Goal: Task Accomplishment & Management: Complete application form

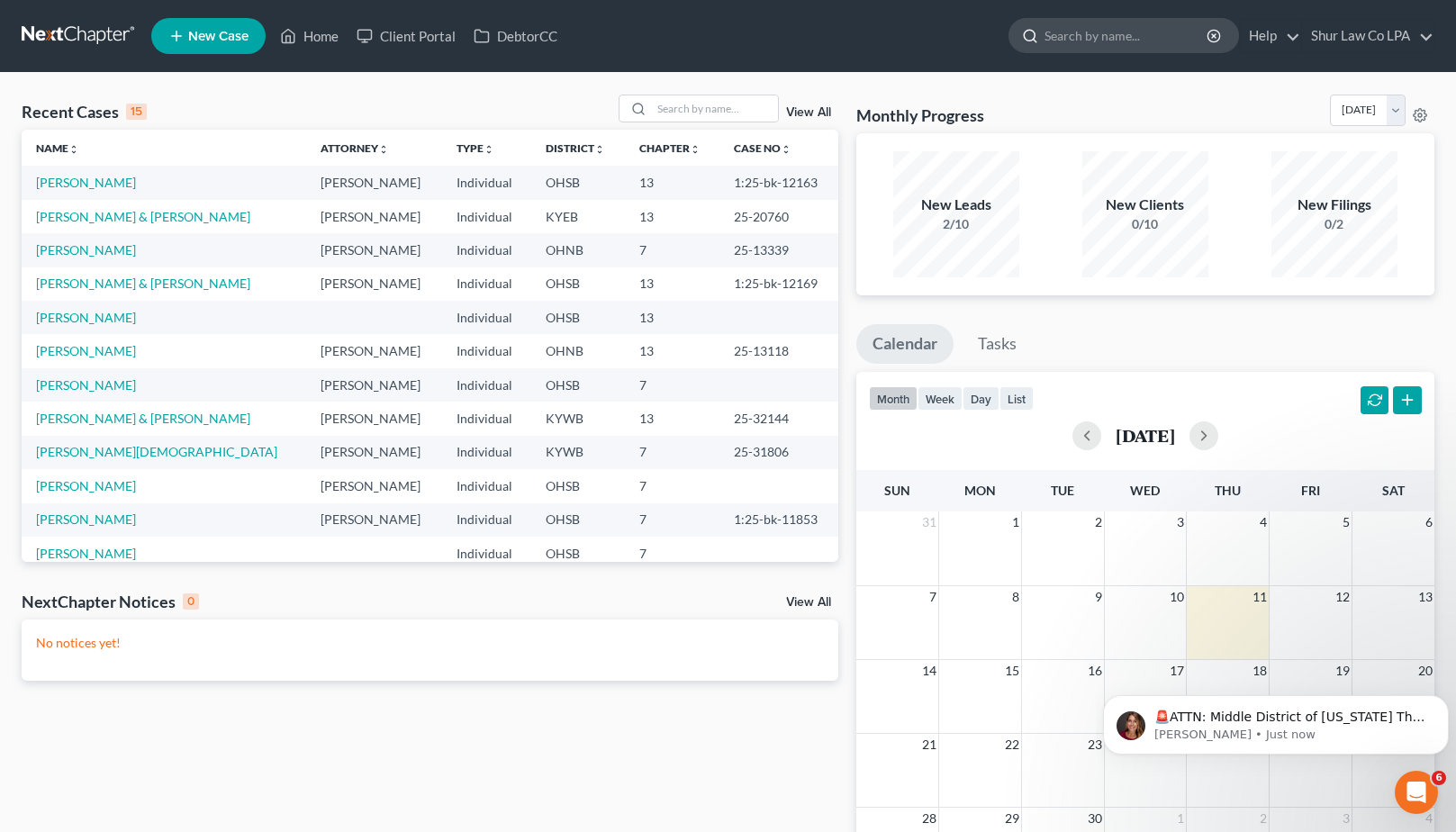
click at [1122, 41] on input "search" at bounding box center [1127, 36] width 165 height 34
type input "r"
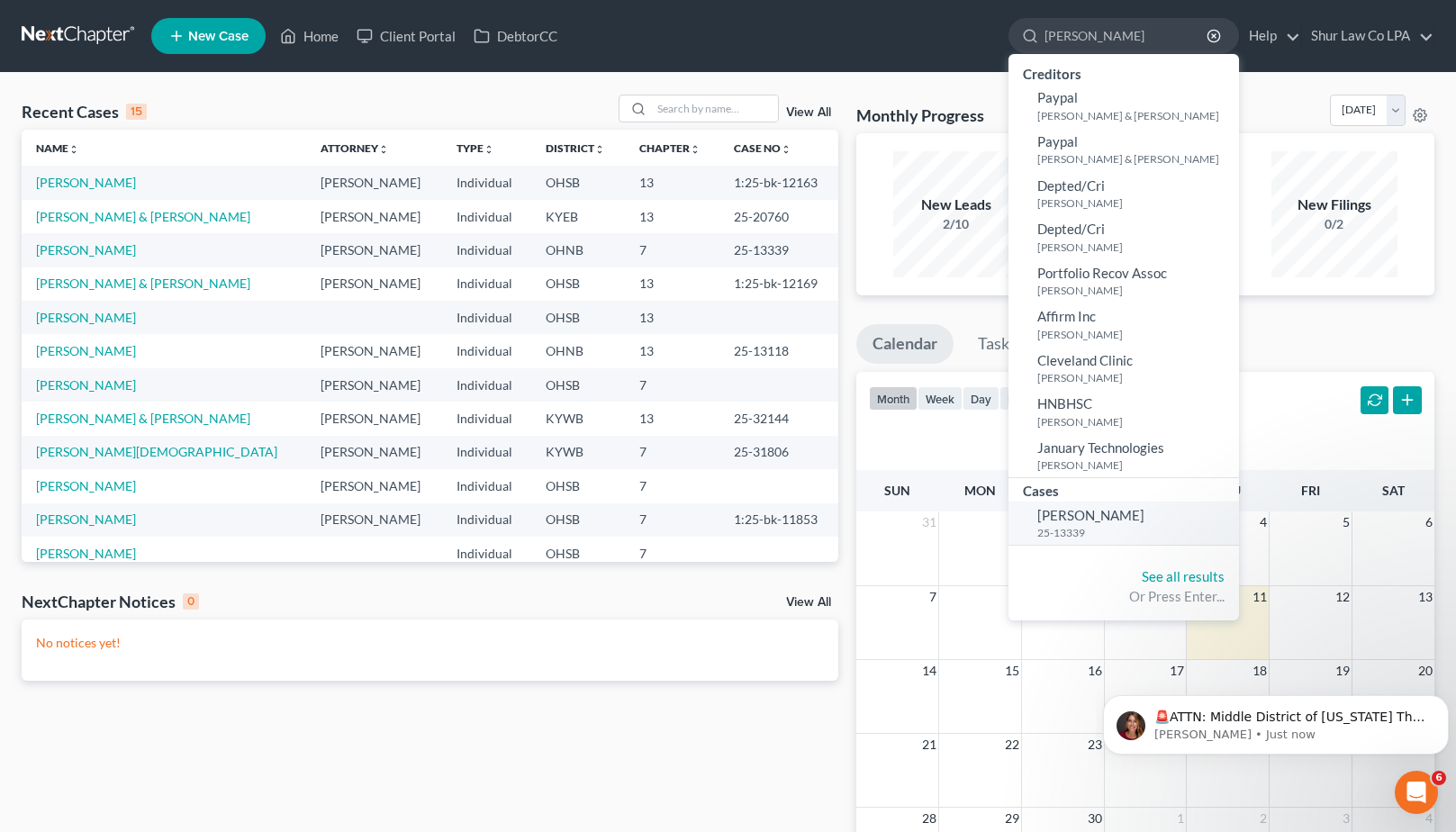
type input "[PERSON_NAME]"
click at [1106, 520] on span "[PERSON_NAME]" at bounding box center [1091, 515] width 108 height 16
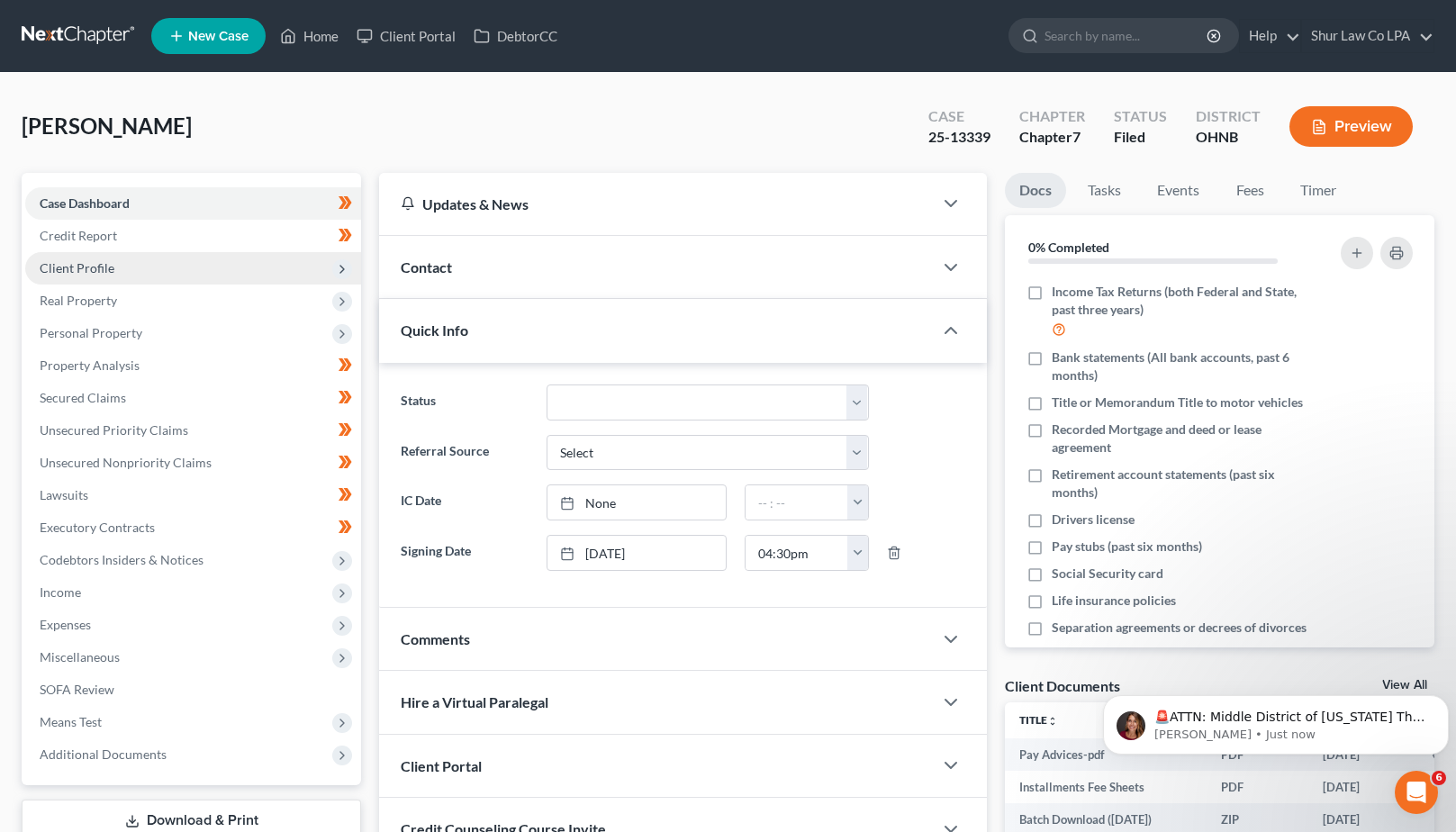
click at [78, 267] on span "Client Profile" at bounding box center [77, 268] width 75 height 15
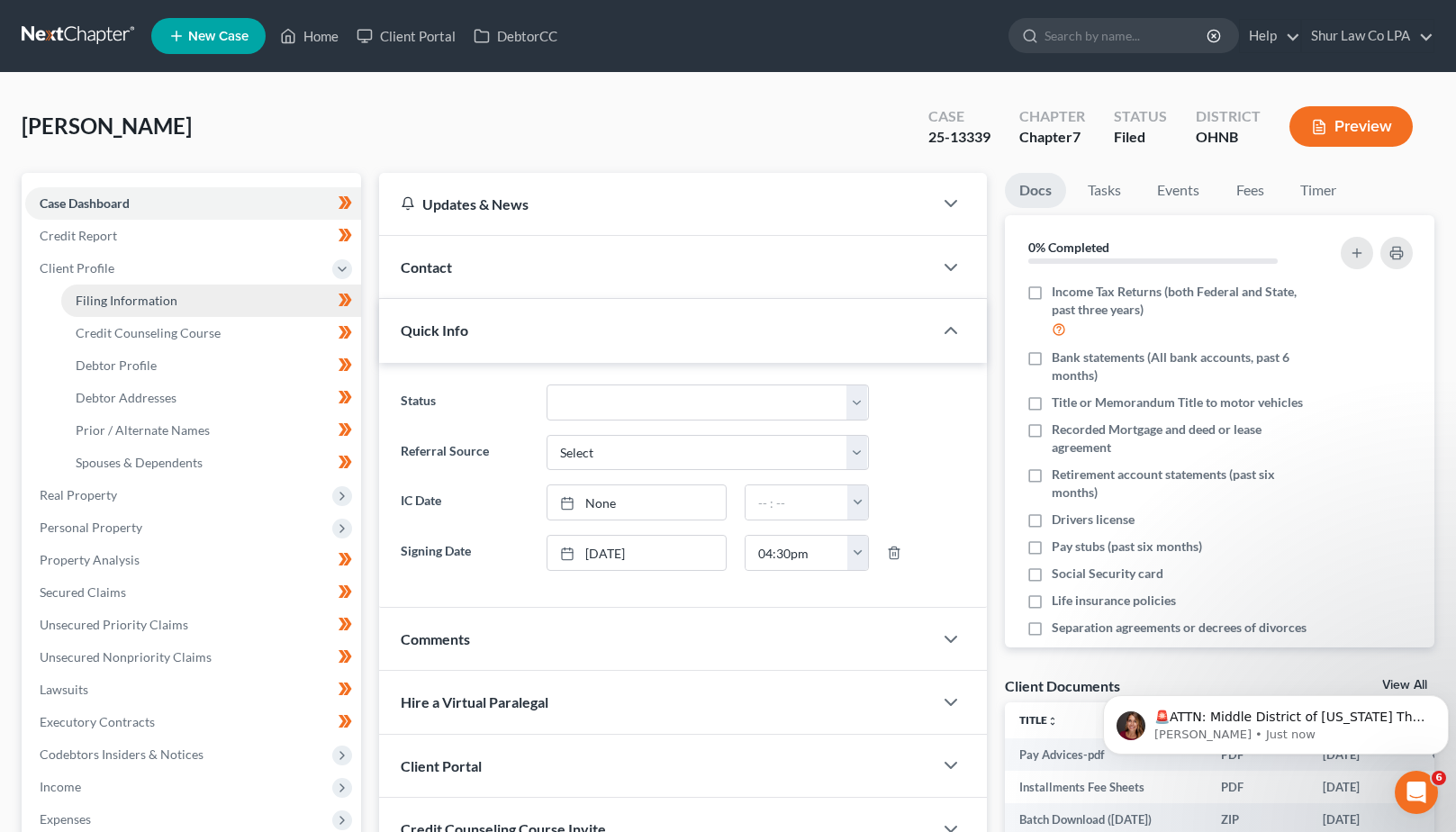
click at [116, 304] on span "Filing Information" at bounding box center [126, 300] width 102 height 15
select select "1"
select select "0"
select select "36"
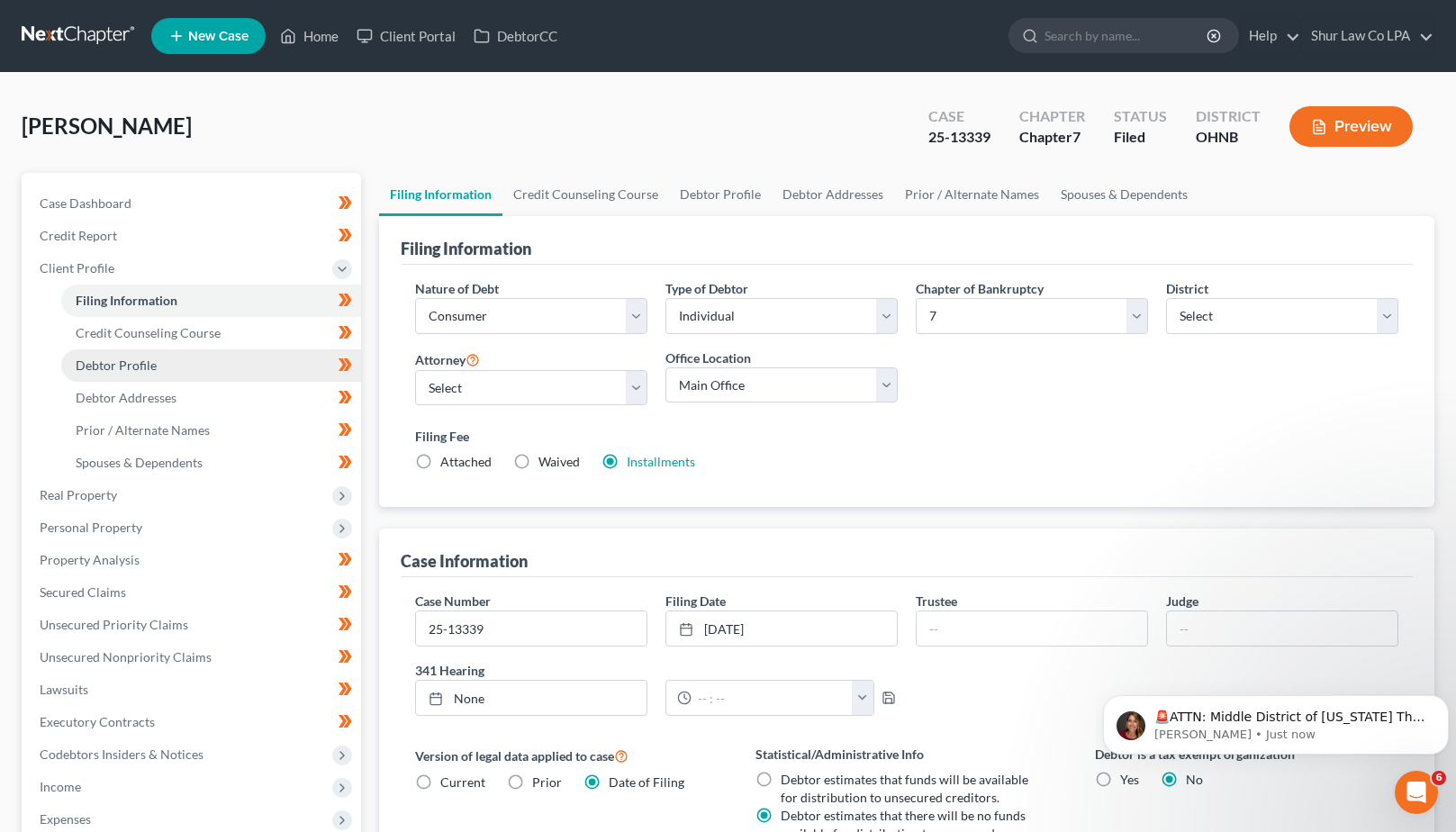
click at [112, 361] on span "Debtor Profile" at bounding box center [116, 365] width 81 height 15
select select "0"
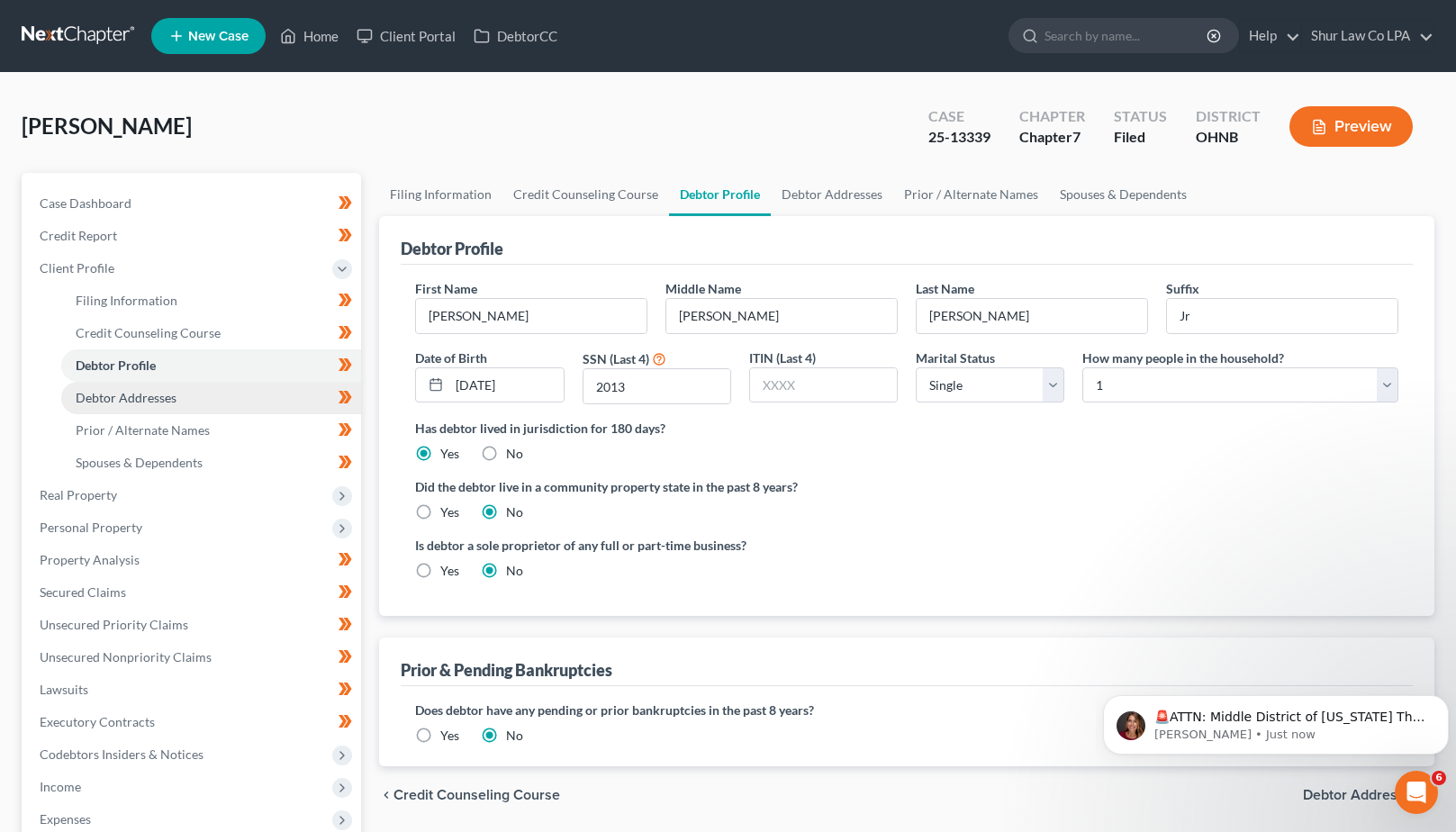
click at [154, 399] on span "Debtor Addresses" at bounding box center [126, 398] width 101 height 15
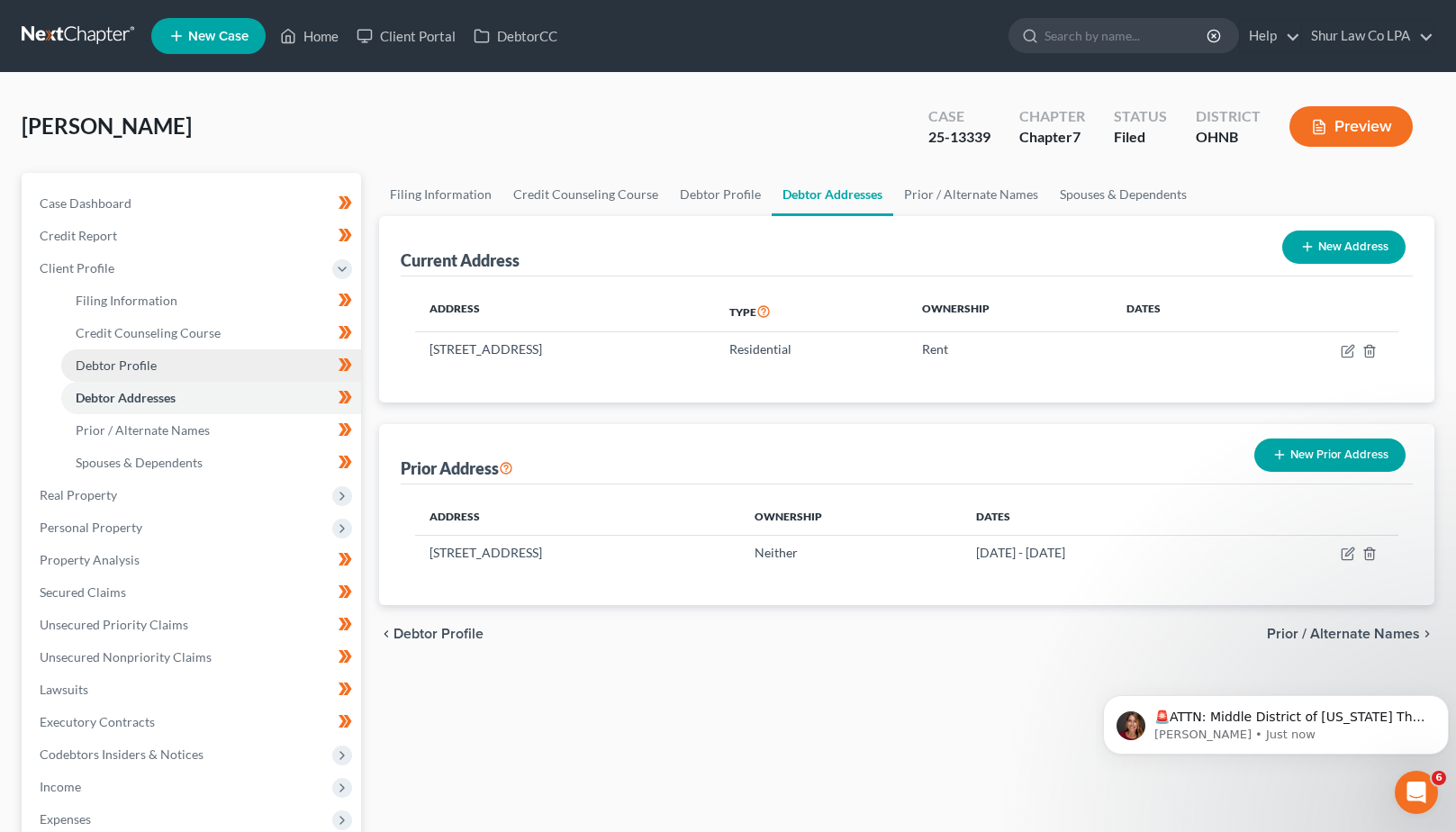
click at [135, 358] on span "Debtor Profile" at bounding box center [116, 365] width 81 height 15
select select "0"
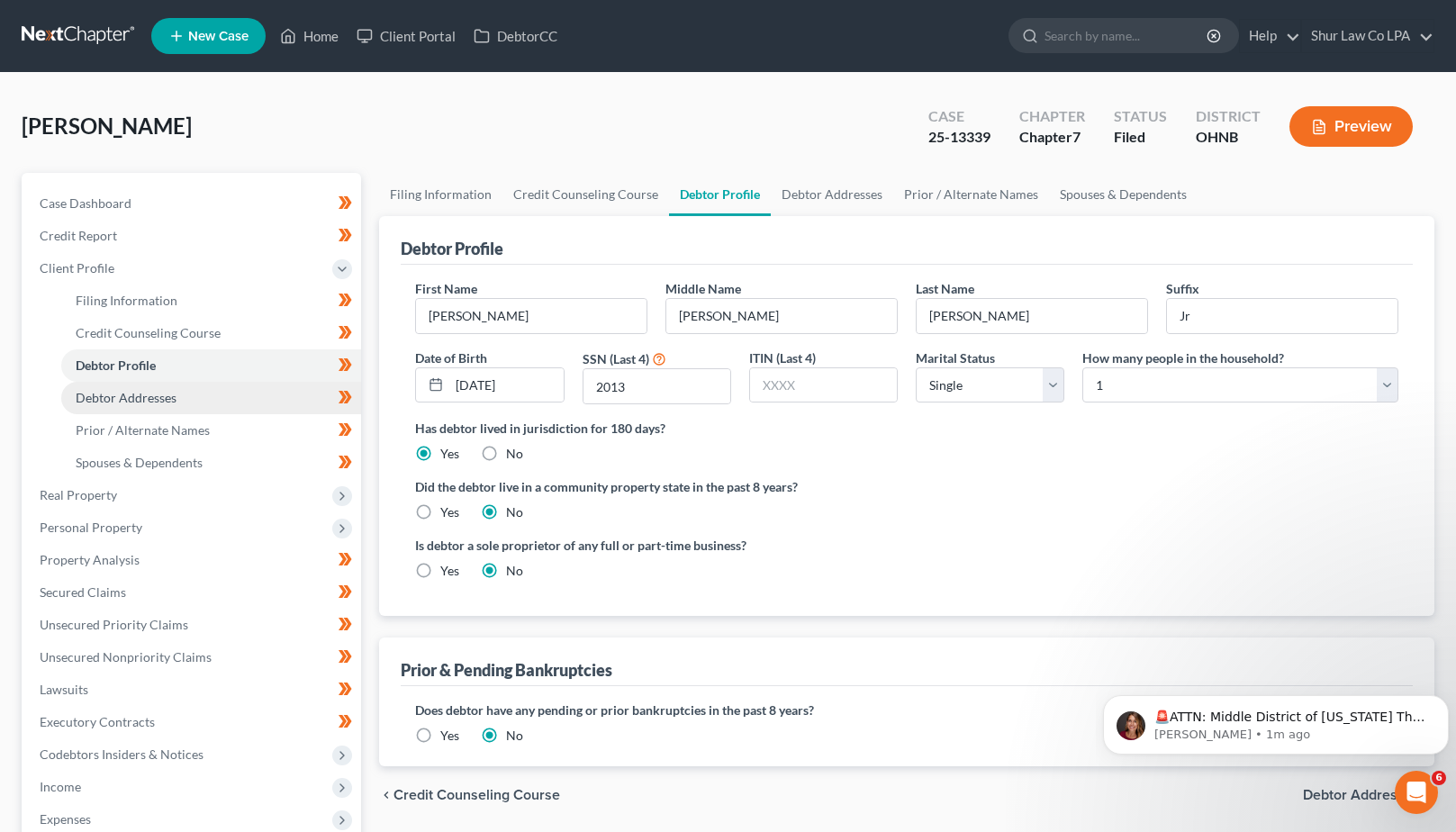
click at [146, 397] on span "Debtor Addresses" at bounding box center [126, 398] width 101 height 15
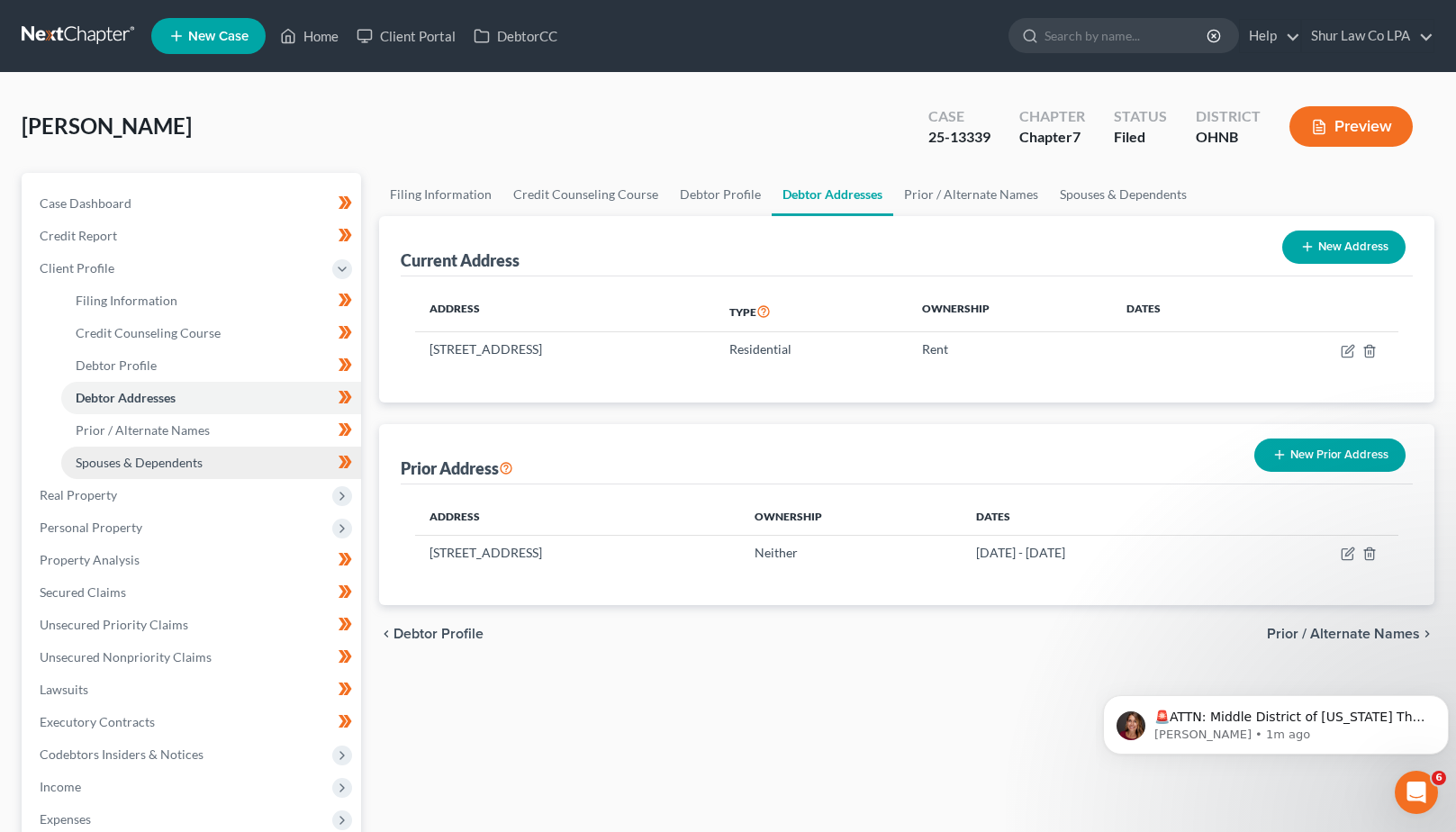
click at [111, 467] on span "Spouses & Dependents" at bounding box center [139, 462] width 127 height 15
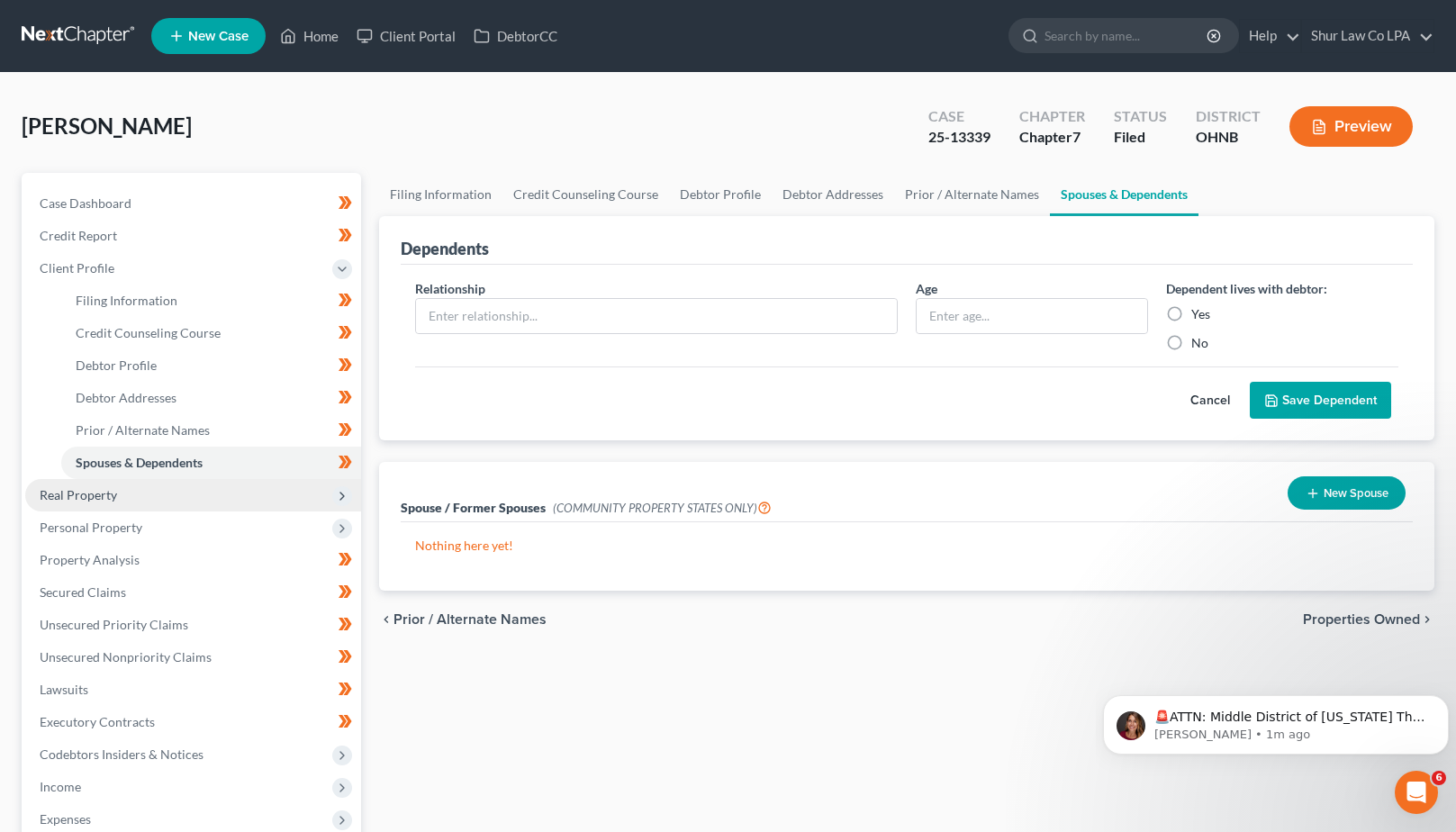
click at [114, 504] on span "Real Property" at bounding box center [193, 495] width 336 height 33
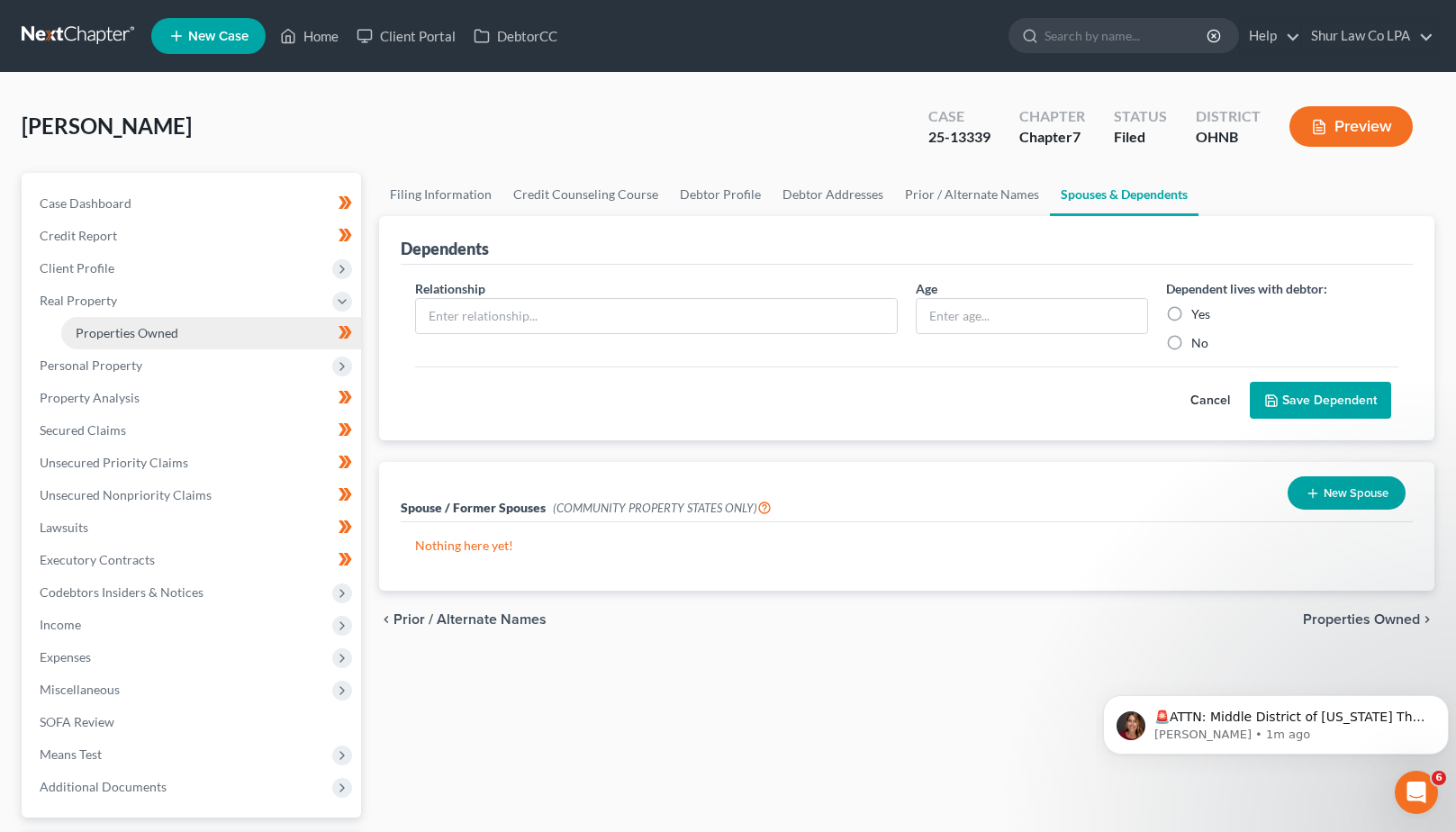
click at [118, 327] on span "Properties Owned" at bounding box center [127, 332] width 103 height 15
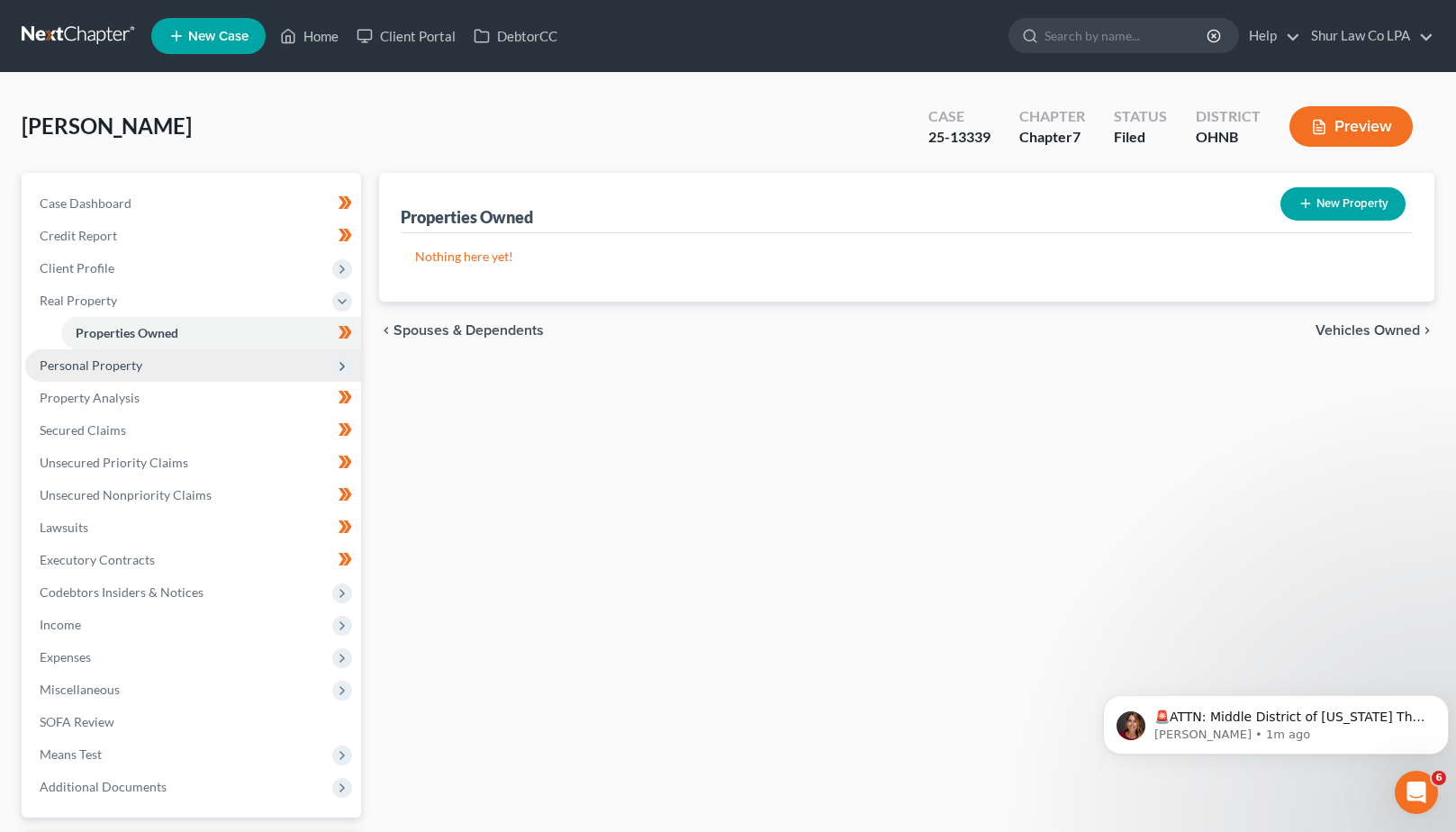
click at [113, 368] on span "Personal Property" at bounding box center [91, 365] width 103 height 15
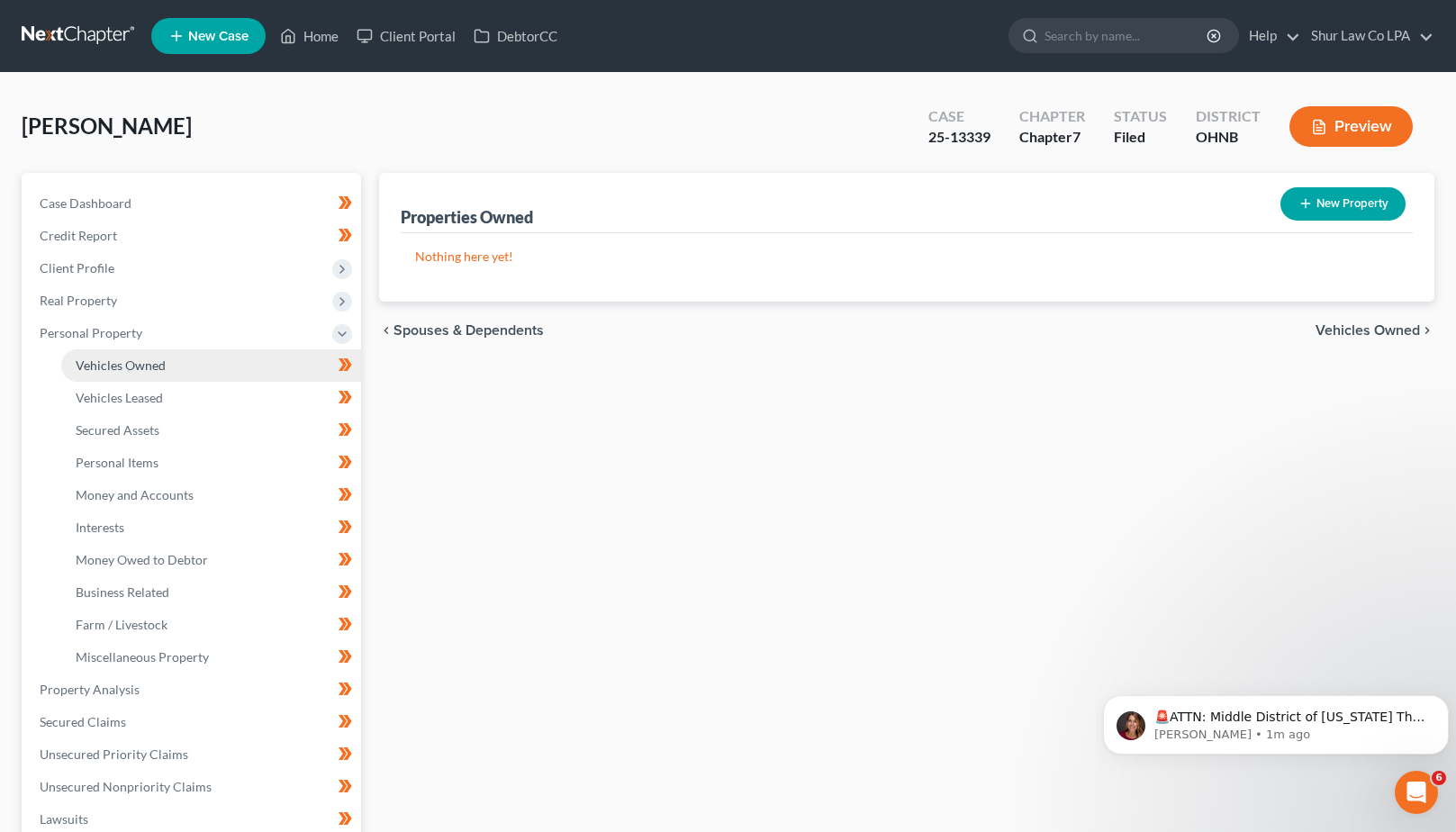
click at [133, 372] on span "Vehicles Owned" at bounding box center [121, 365] width 90 height 15
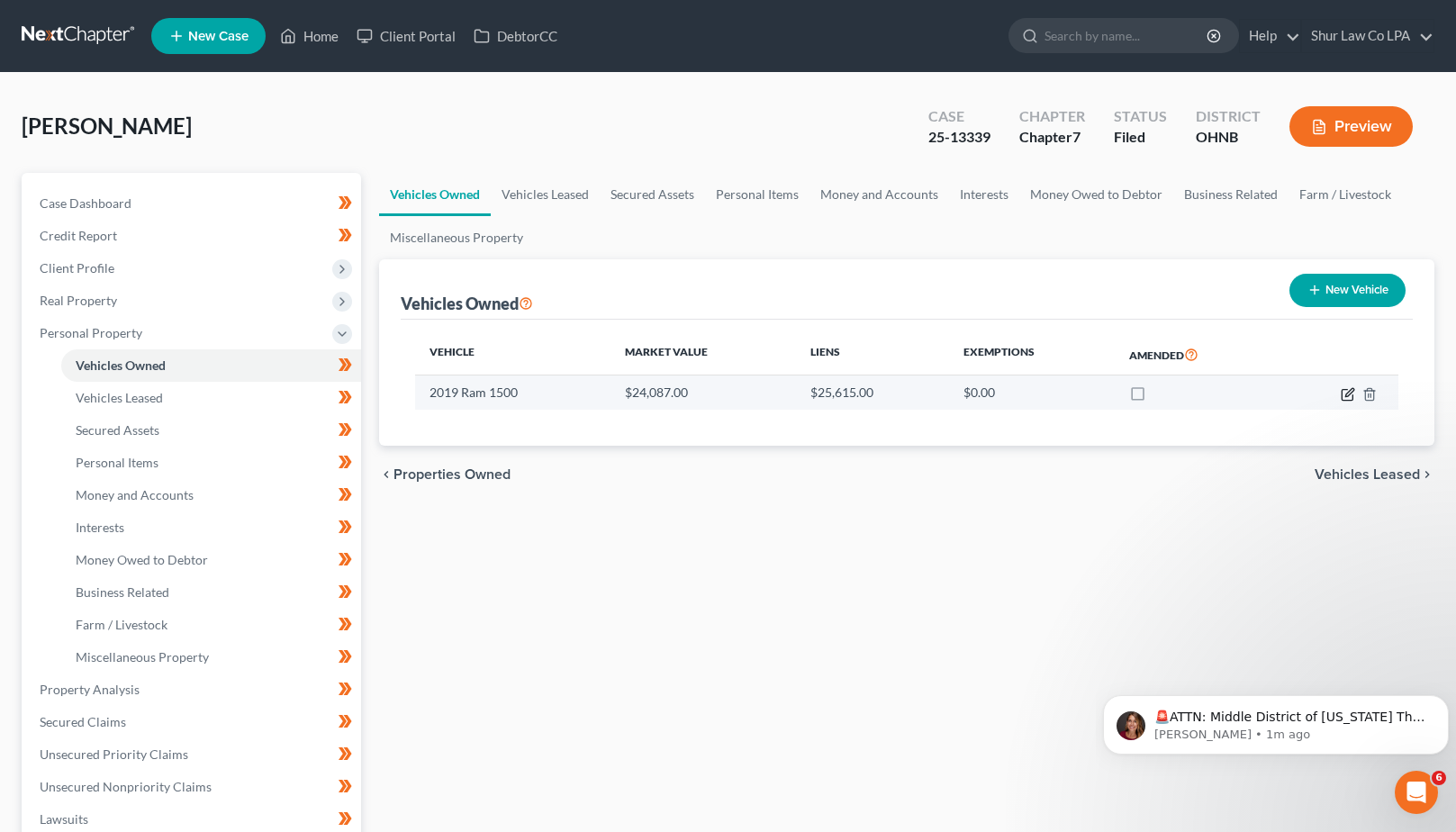
click at [1344, 397] on icon "button" at bounding box center [1347, 394] width 14 height 14
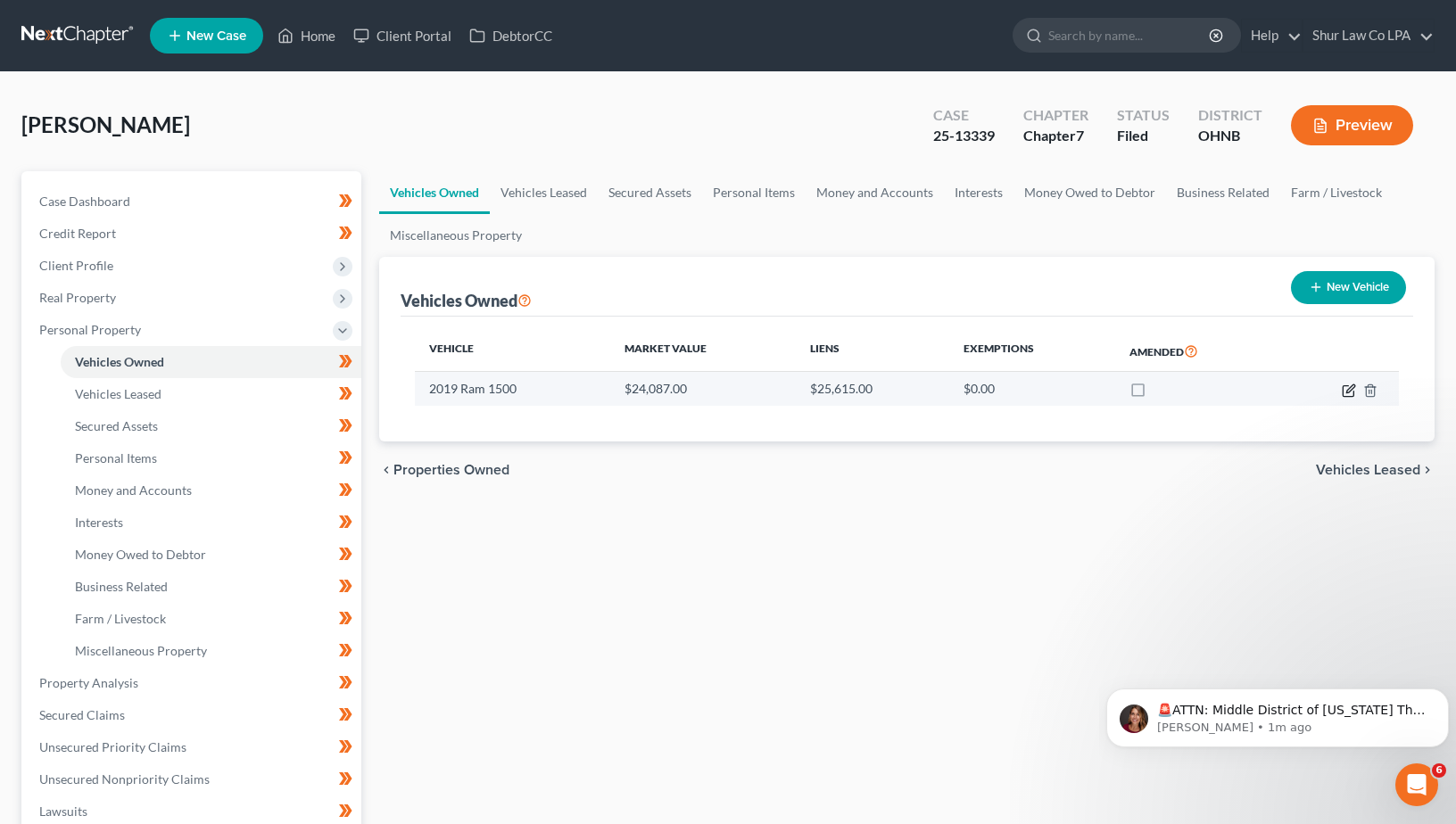
select select "0"
select select "7"
select select "3"
select select "0"
select select "24"
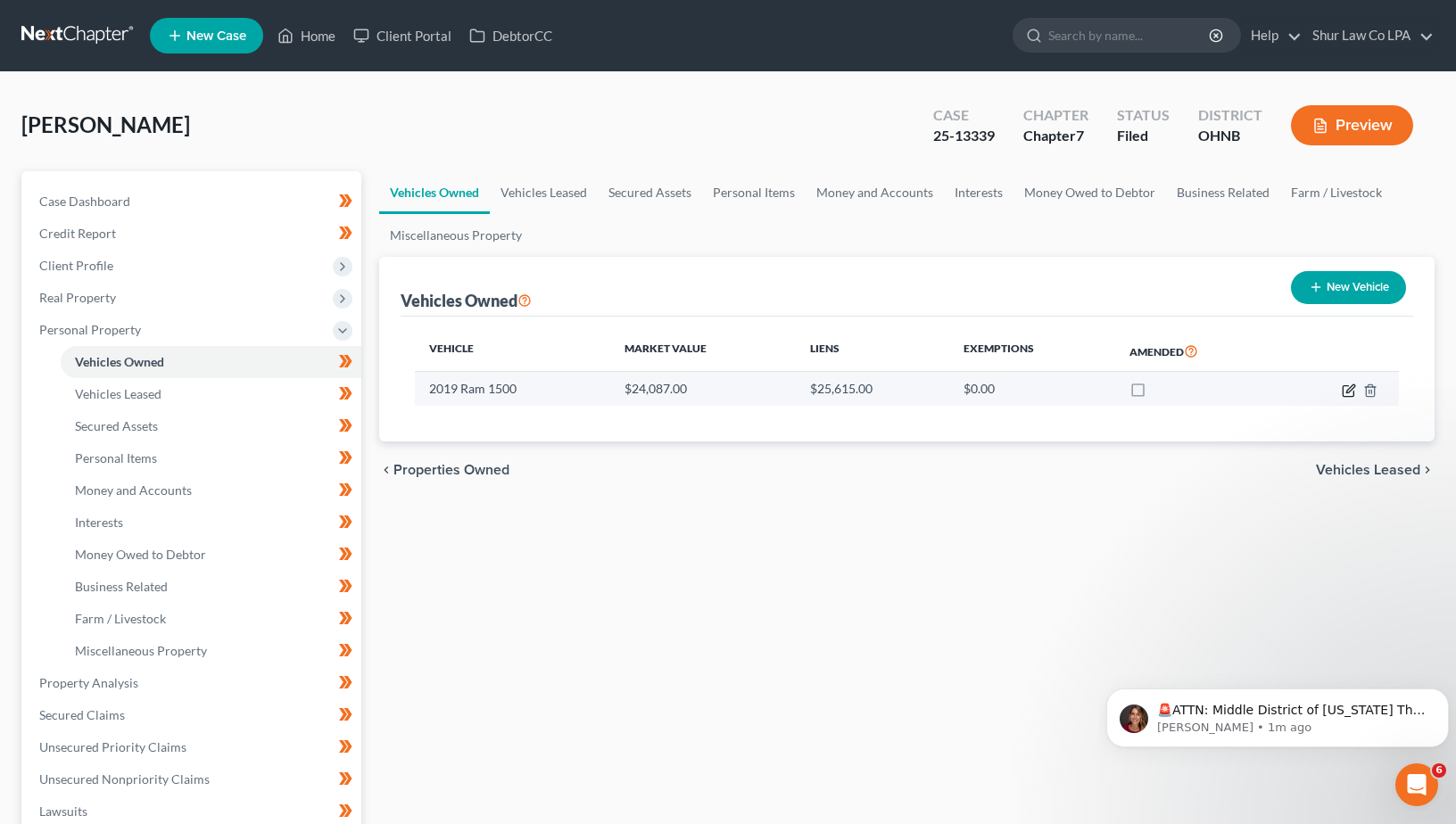
select select "0"
select select "2"
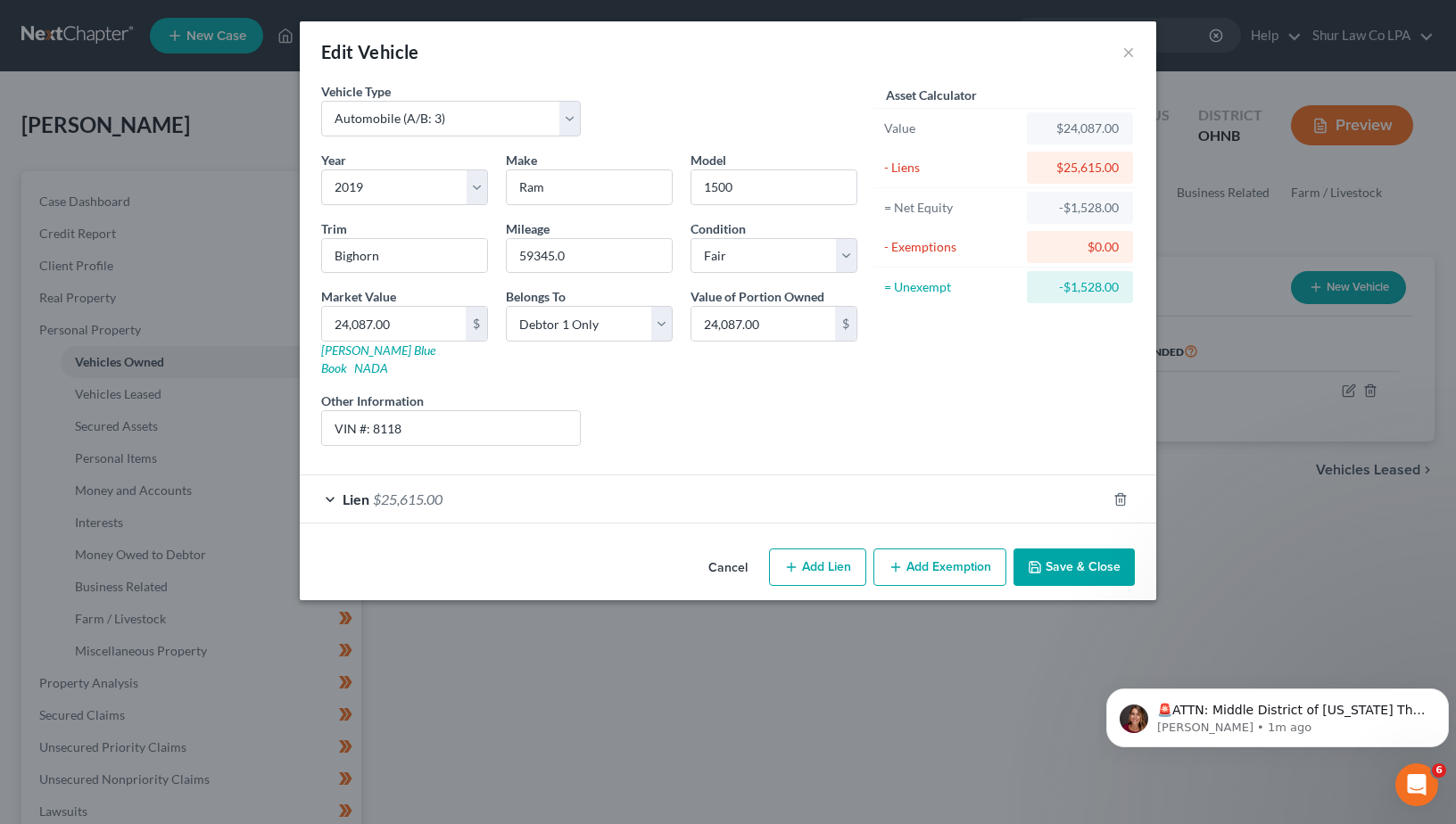
click at [700, 483] on div "Lien $25,615.00" at bounding box center [703, 499] width 806 height 47
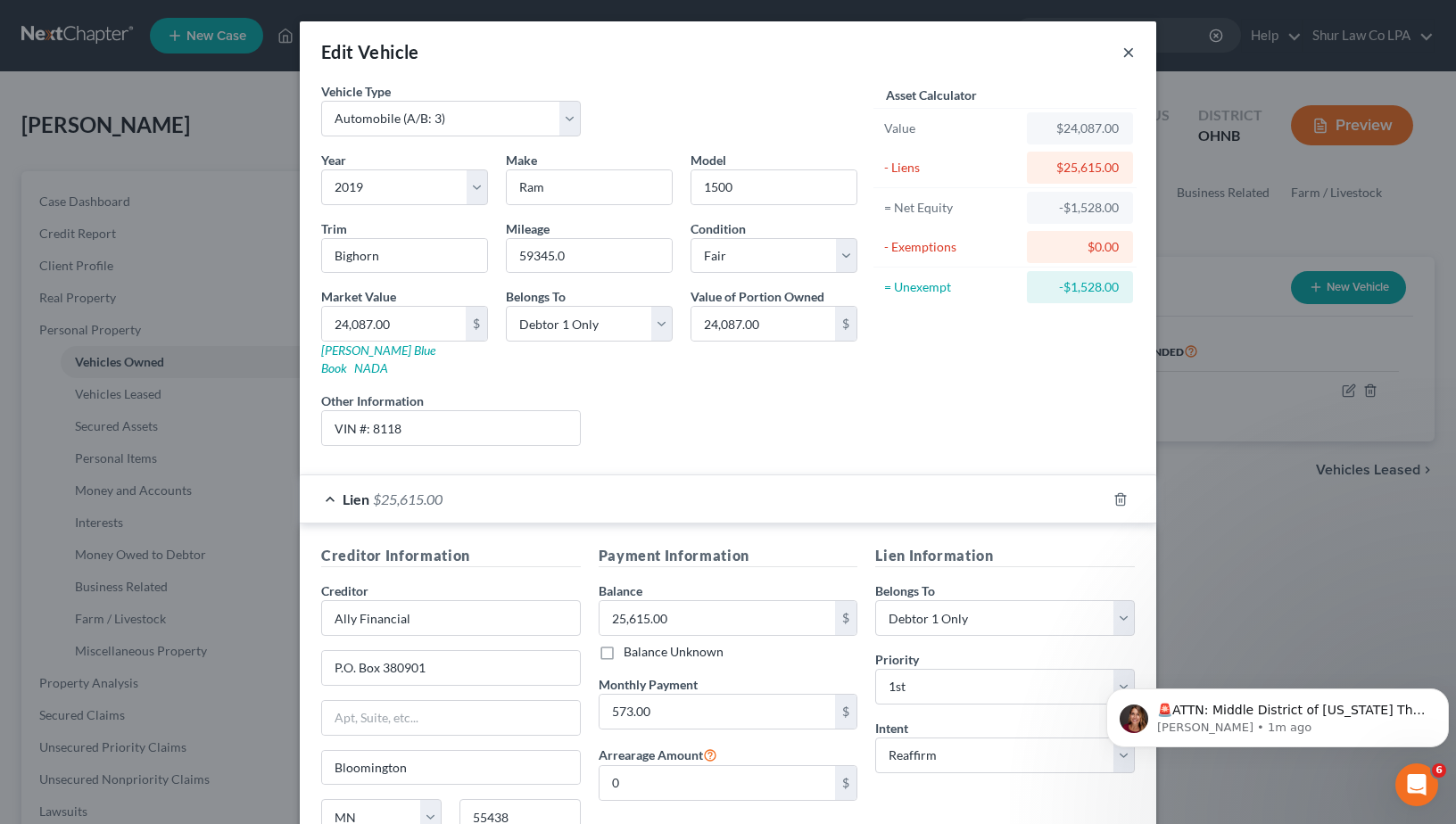
click at [1122, 56] on button "×" at bounding box center [1128, 51] width 12 height 21
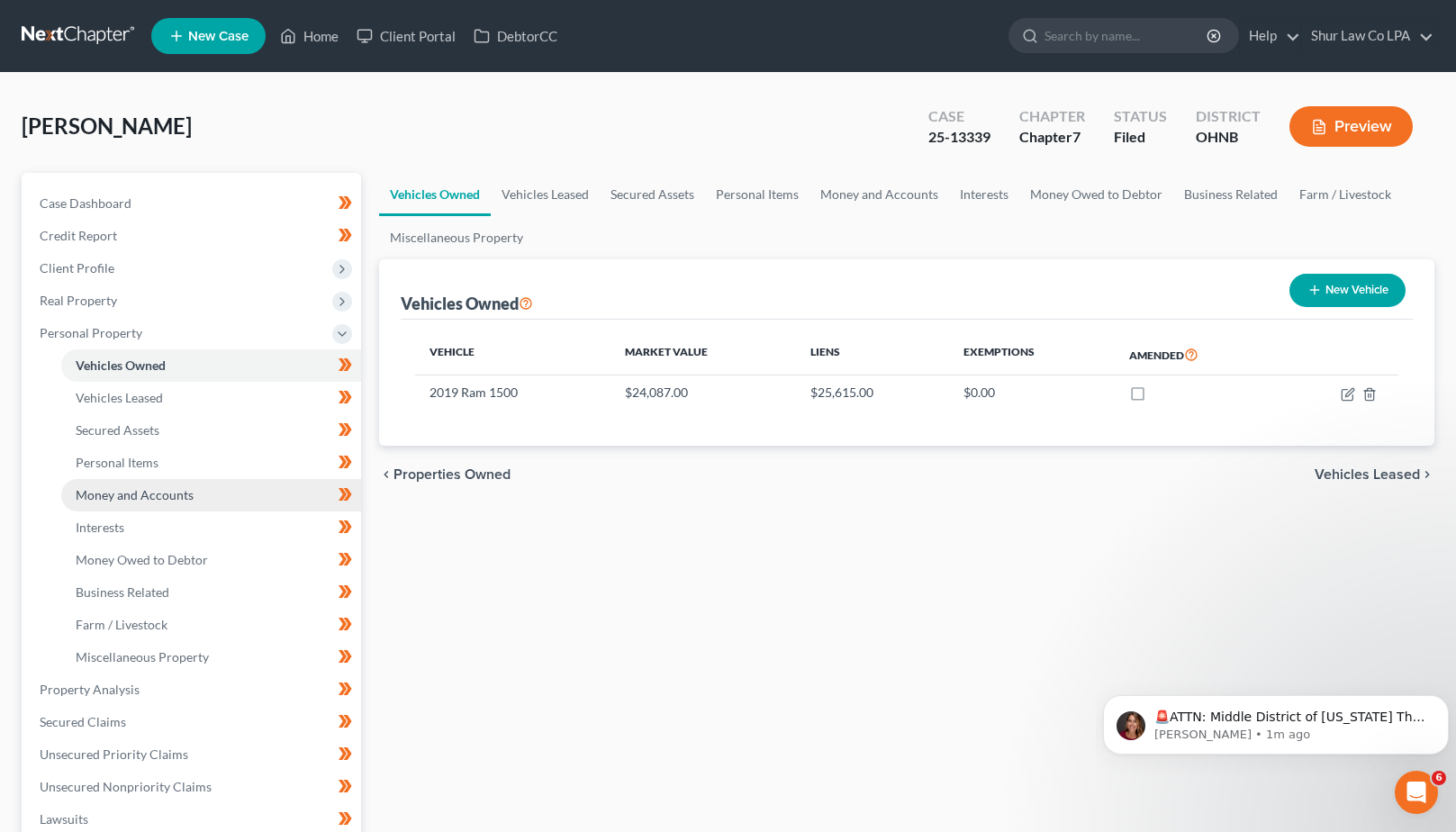
click at [126, 493] on span "Money and Accounts" at bounding box center [135, 495] width 118 height 15
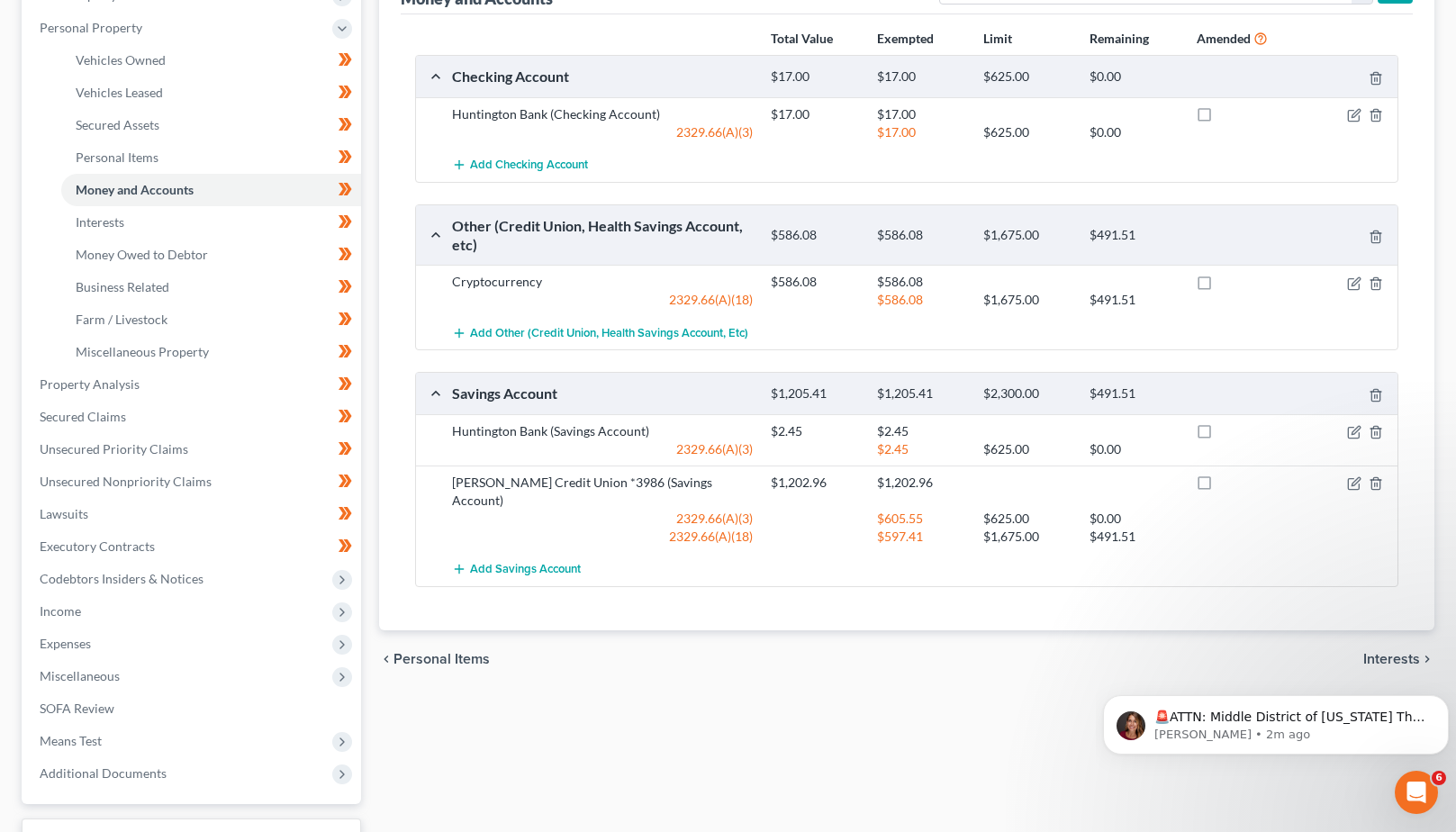
scroll to position [309, 0]
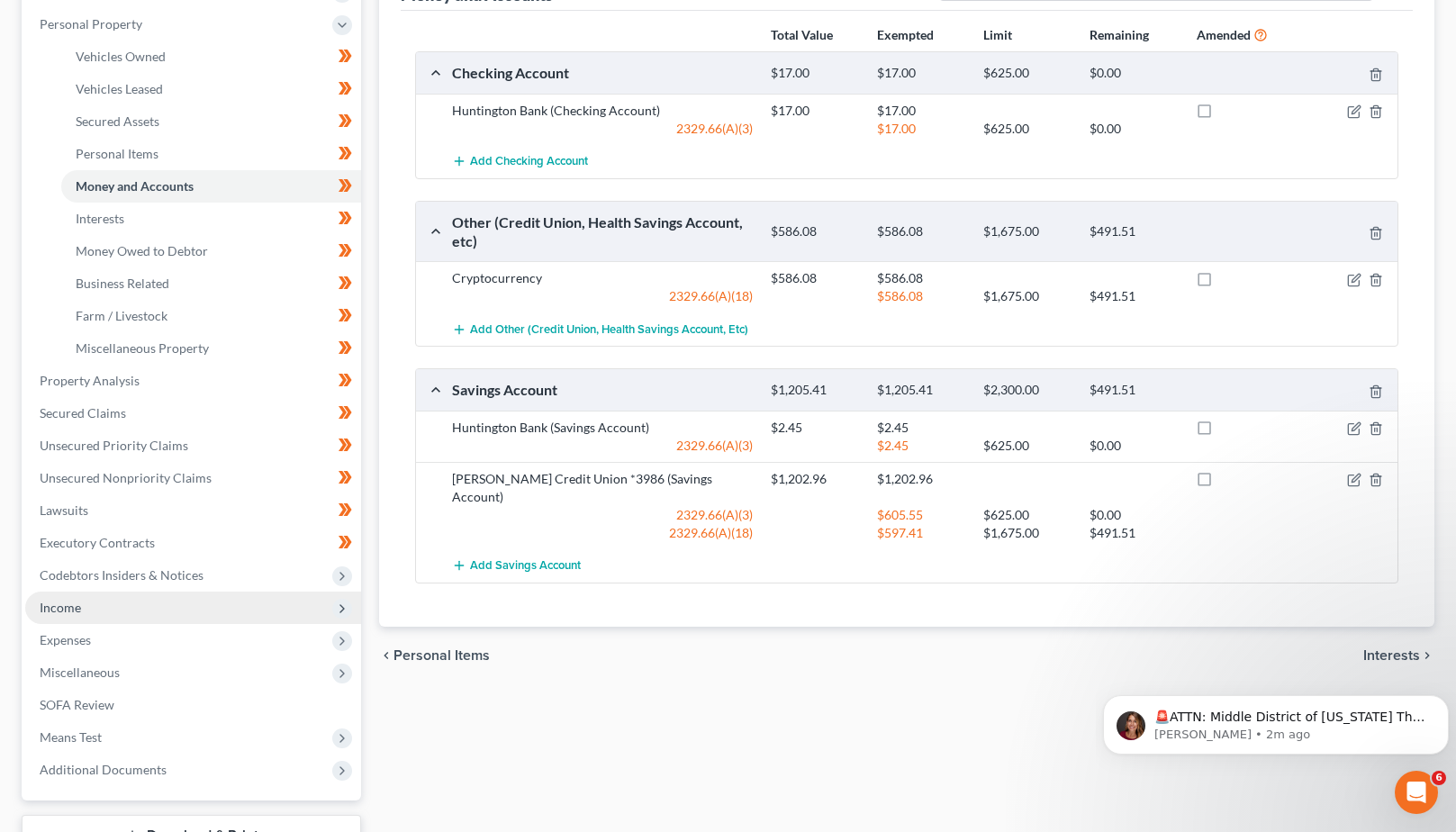
click at [204, 601] on span "Income" at bounding box center [193, 607] width 336 height 33
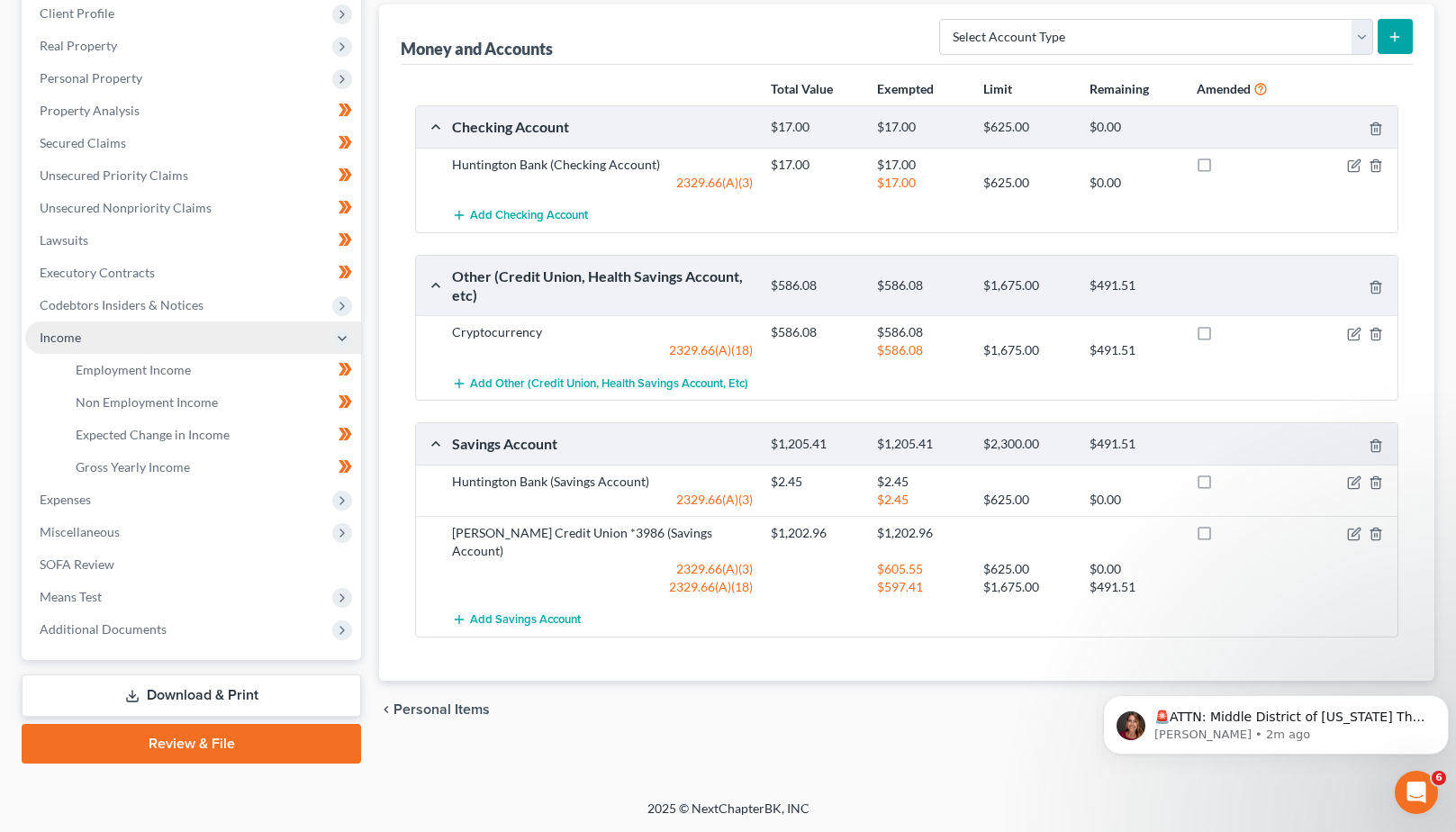
scroll to position [255, 0]
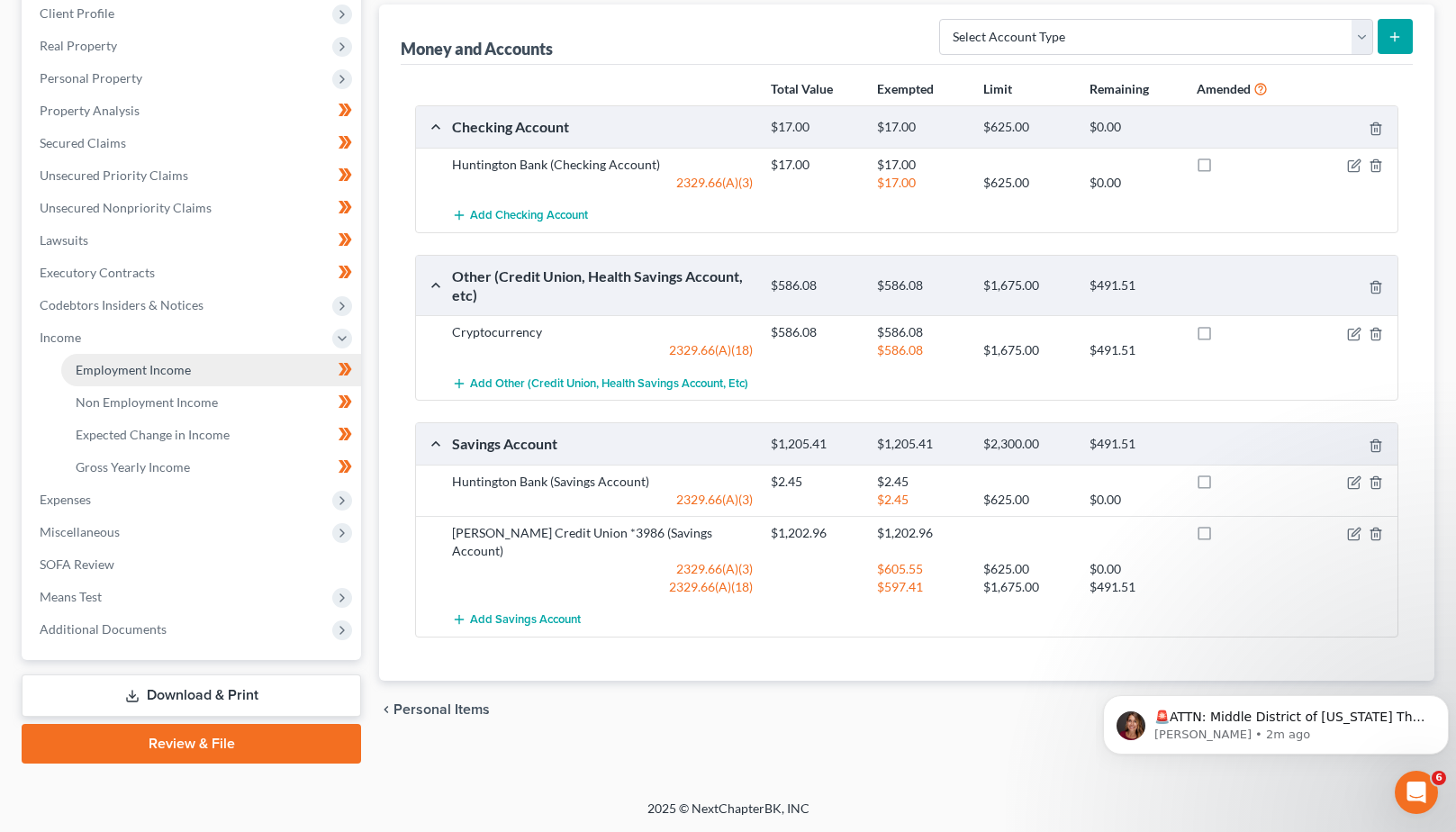
click at [174, 370] on span "Employment Income" at bounding box center [133, 370] width 115 height 15
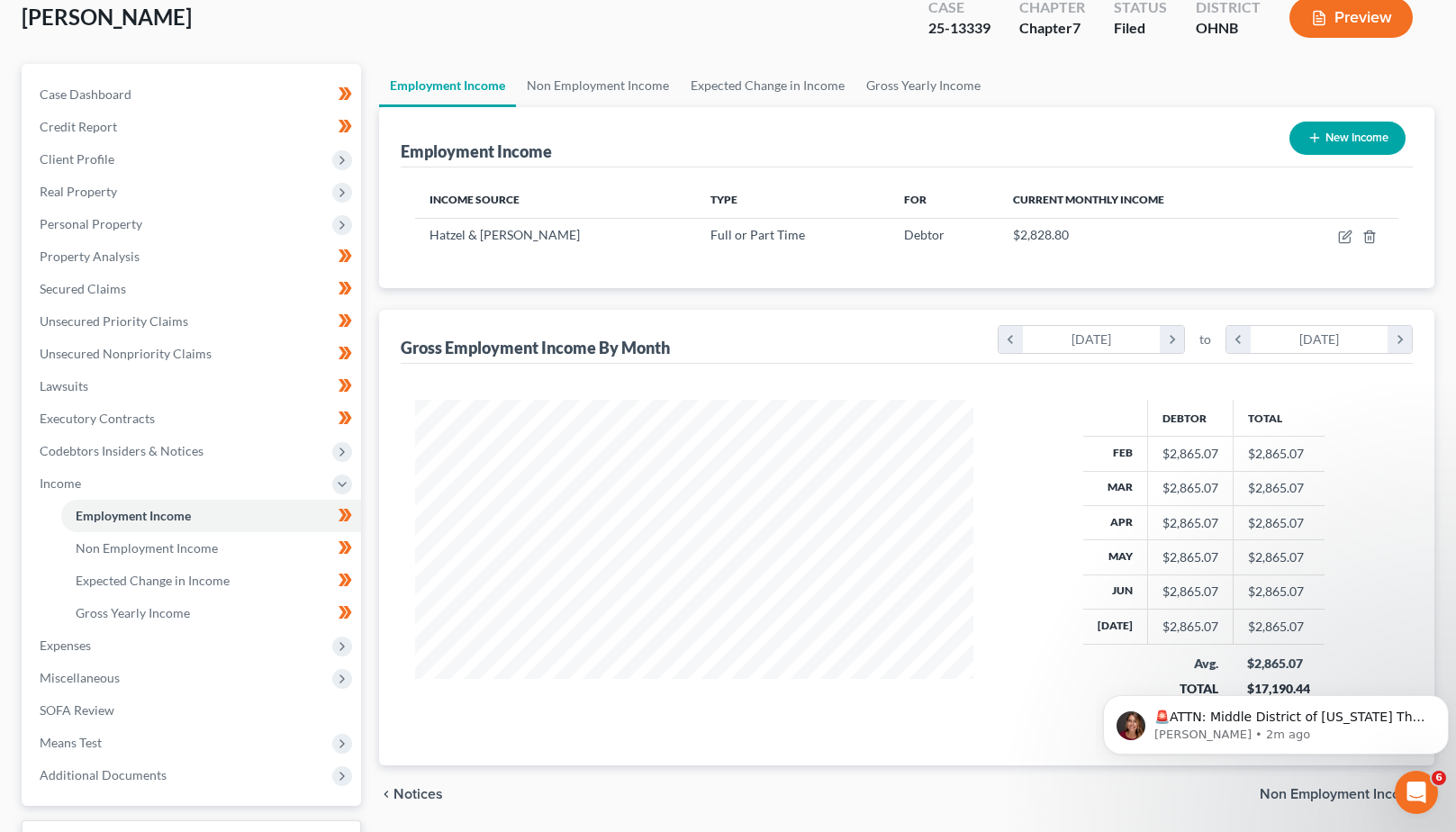
scroll to position [62, 0]
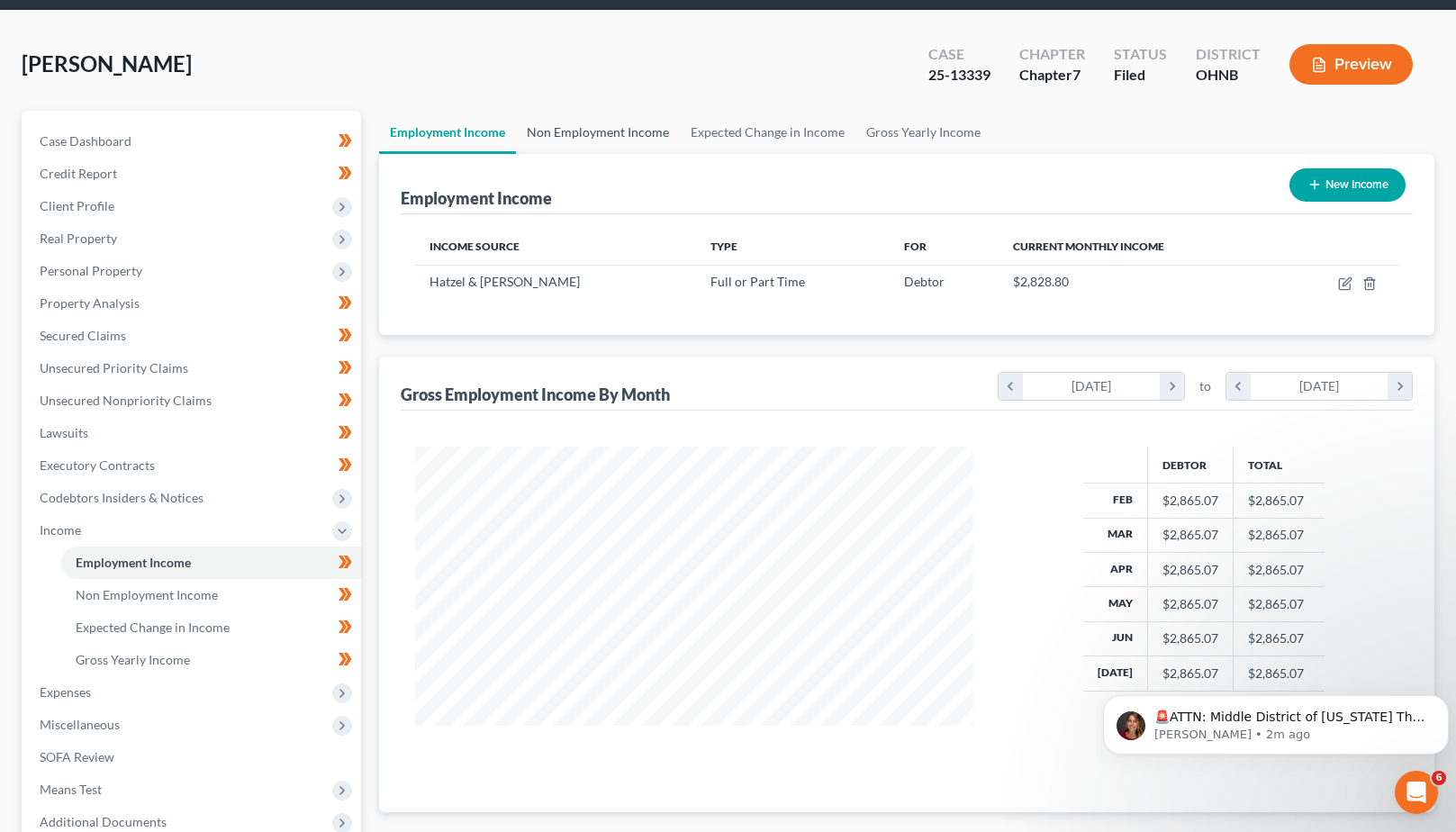
click at [586, 135] on link "Non Employment Income" at bounding box center [598, 132] width 164 height 43
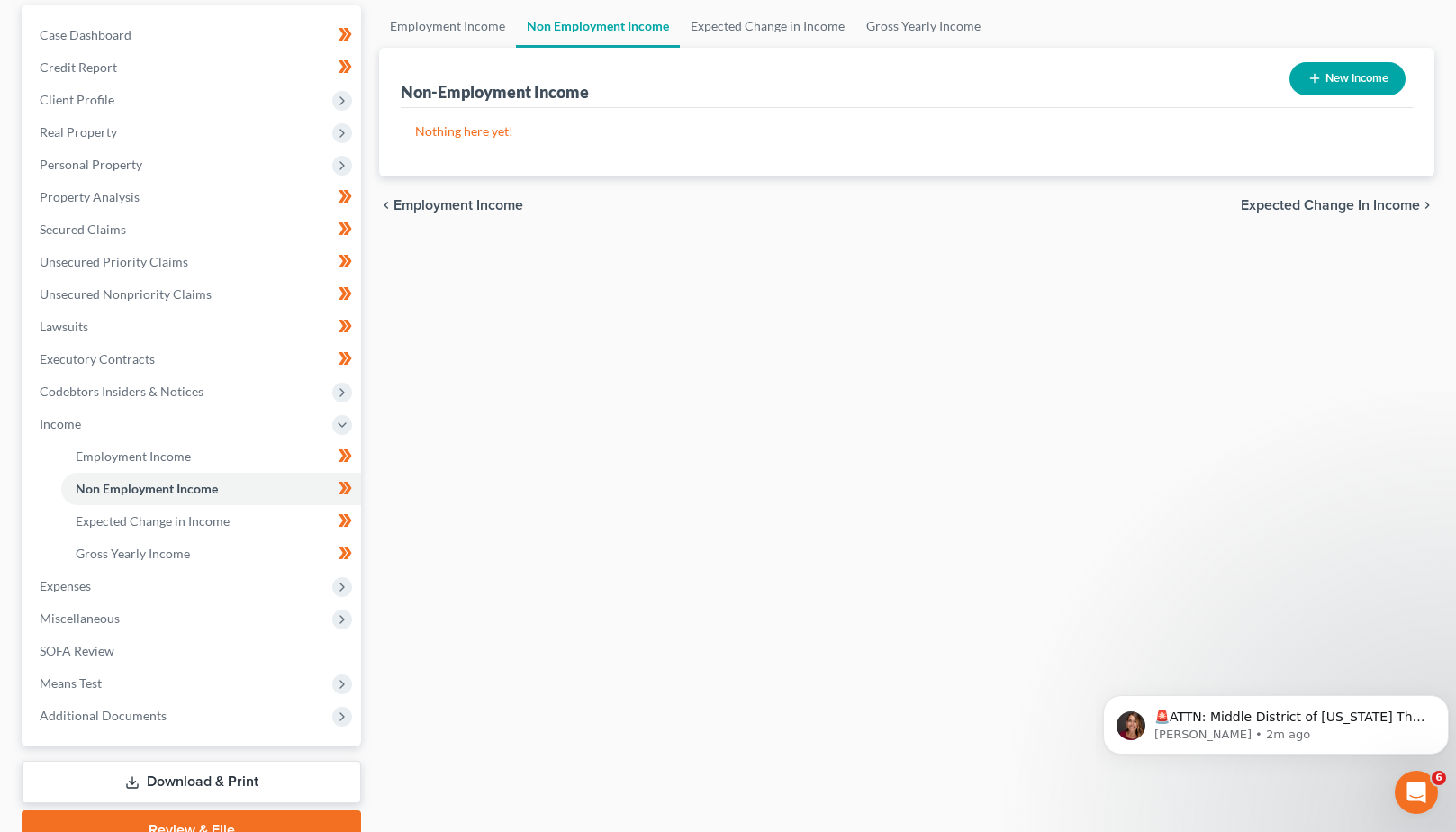
scroll to position [177, 0]
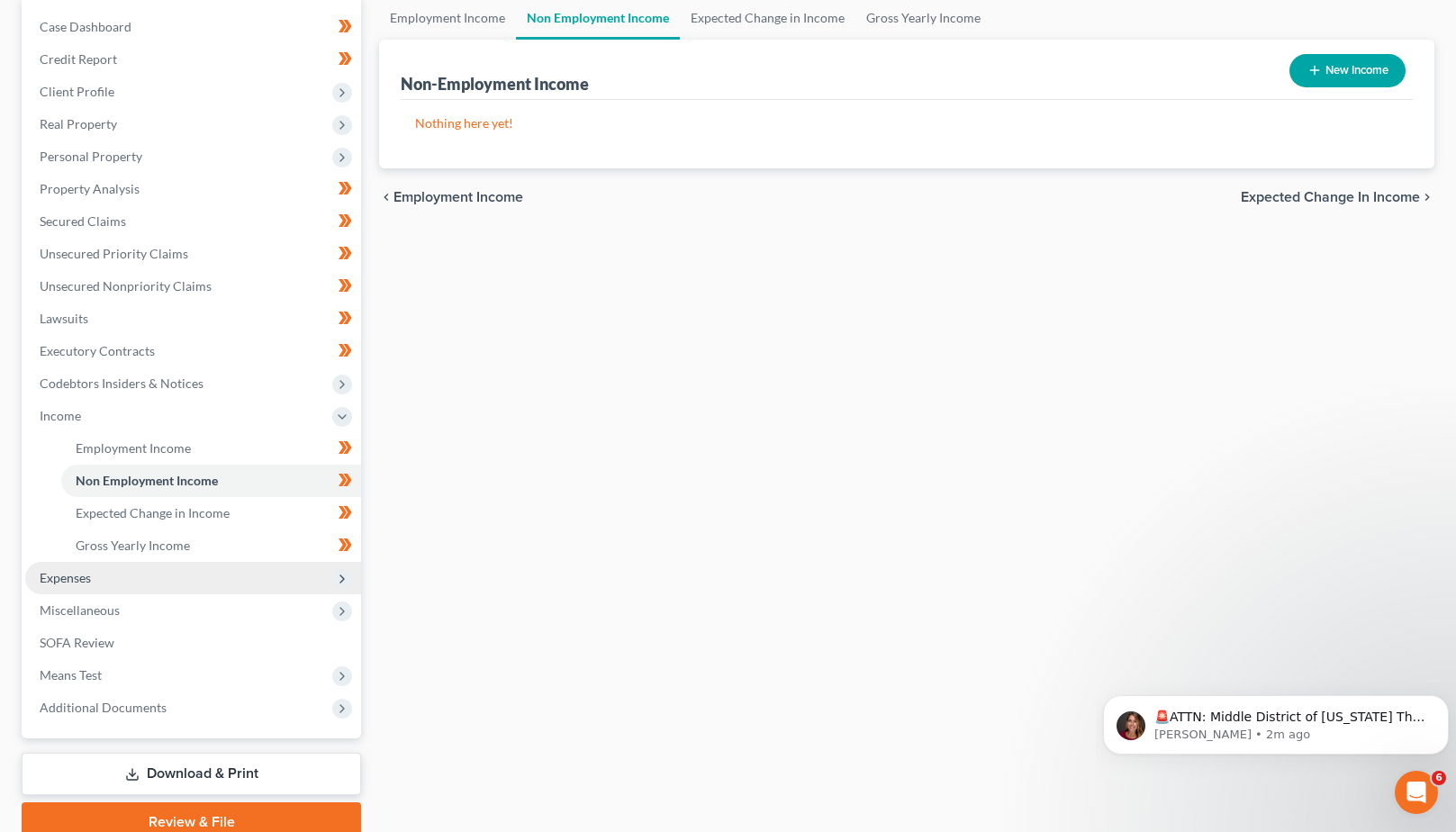
click at [211, 577] on span "Expenses" at bounding box center [193, 578] width 336 height 33
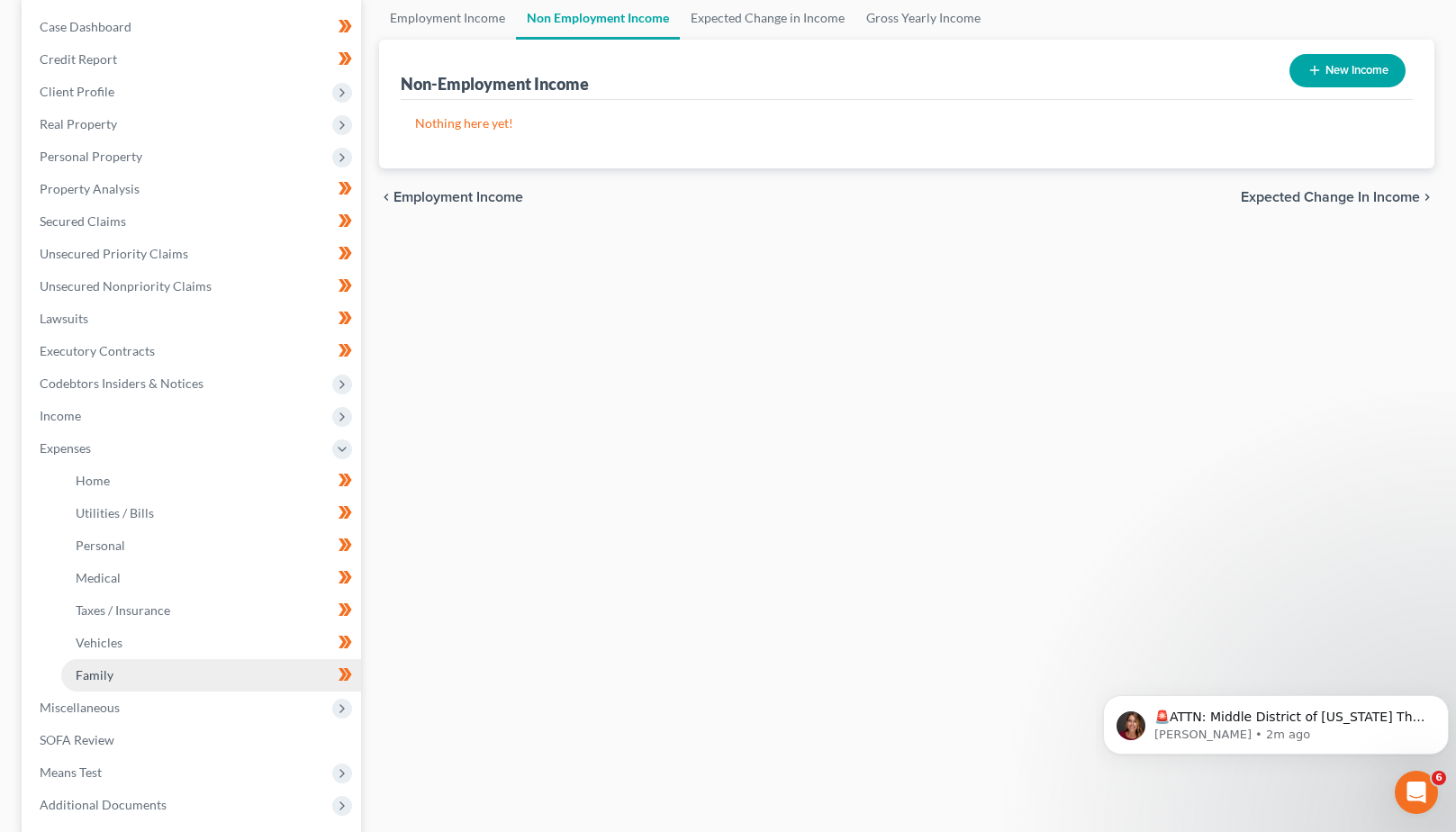
click at [89, 685] on link "Family" at bounding box center [211, 676] width 300 height 33
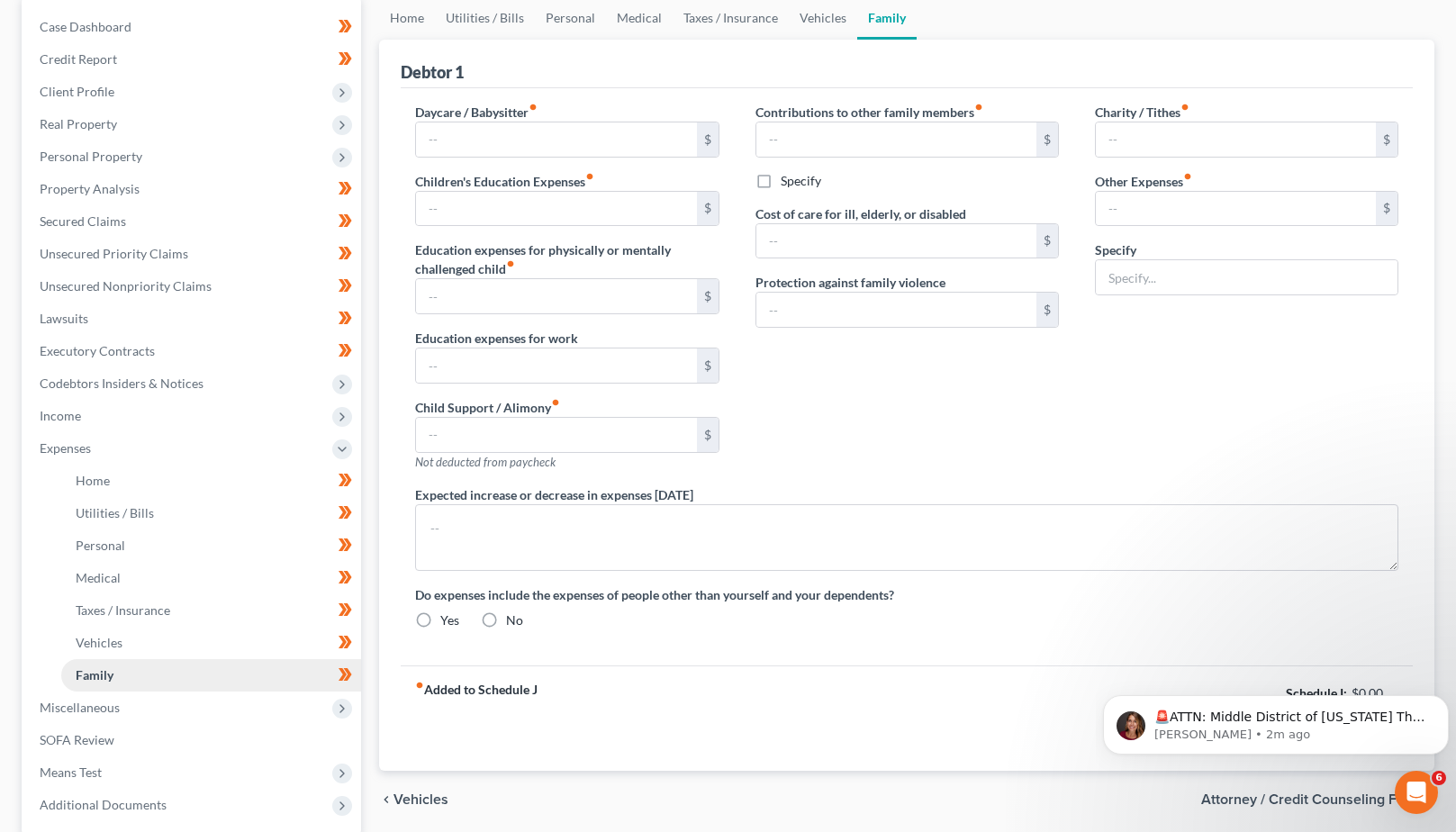
radio input "true"
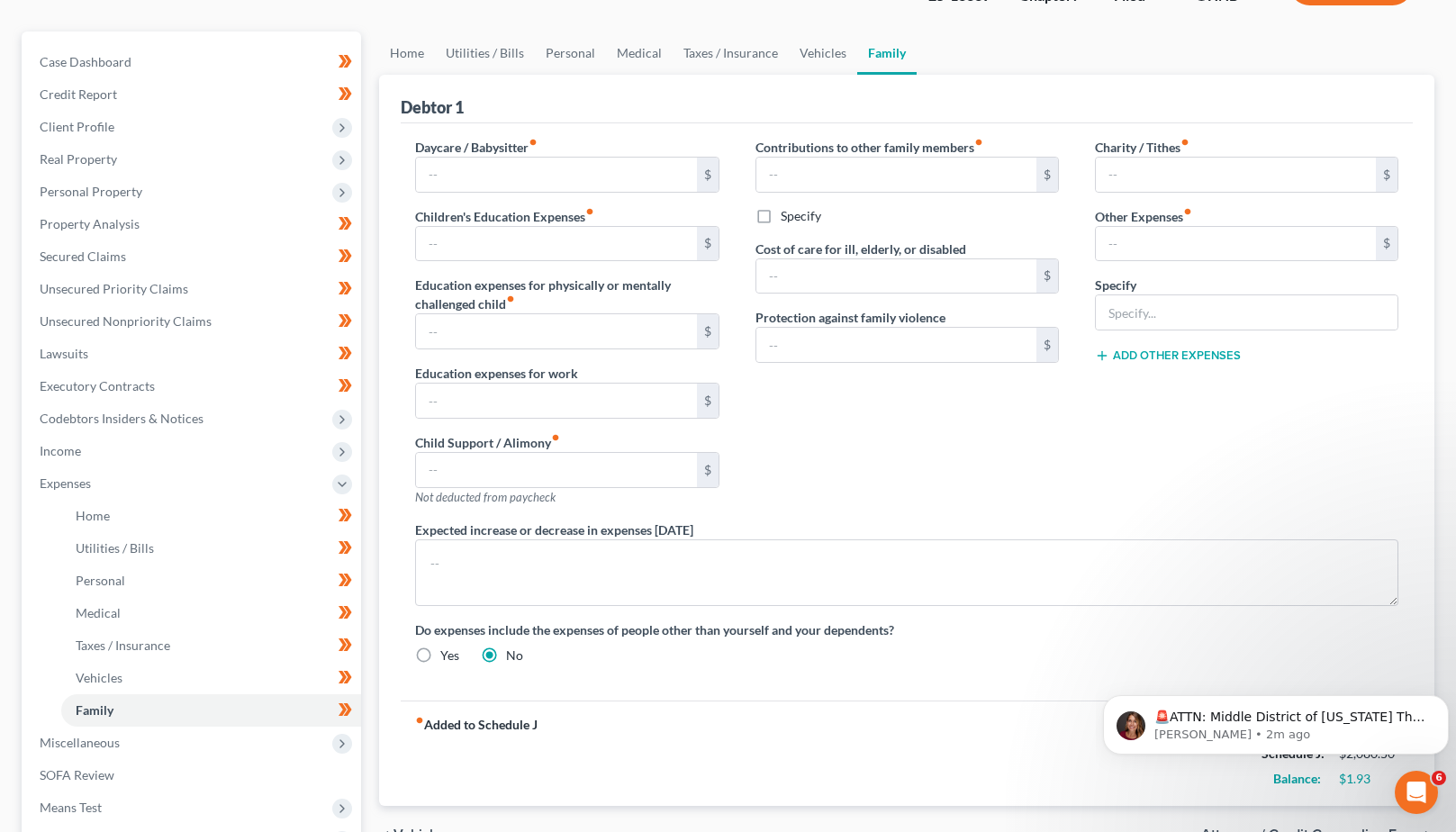
scroll to position [144, 0]
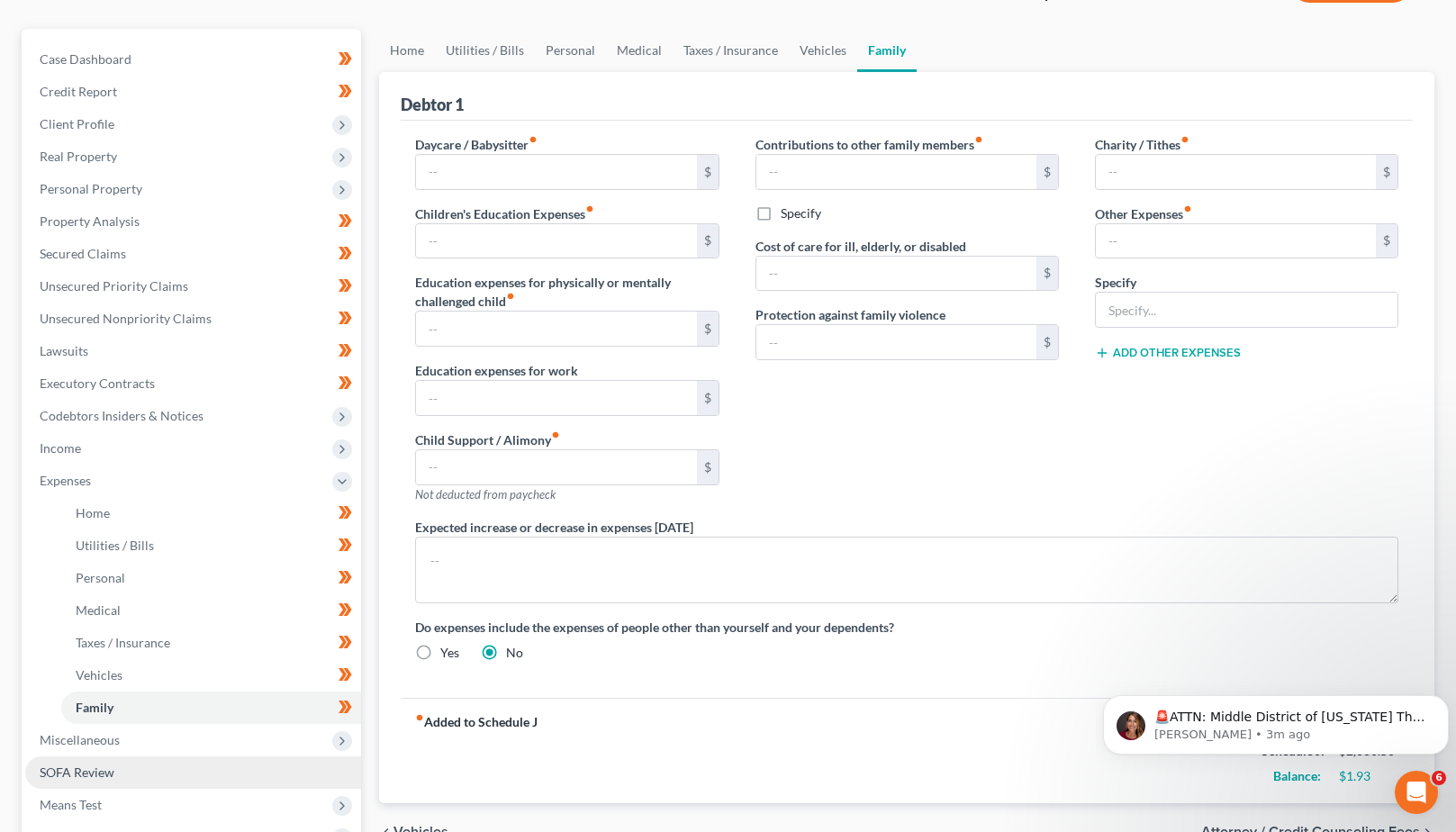
click at [82, 766] on span "SOFA Review" at bounding box center [77, 772] width 75 height 15
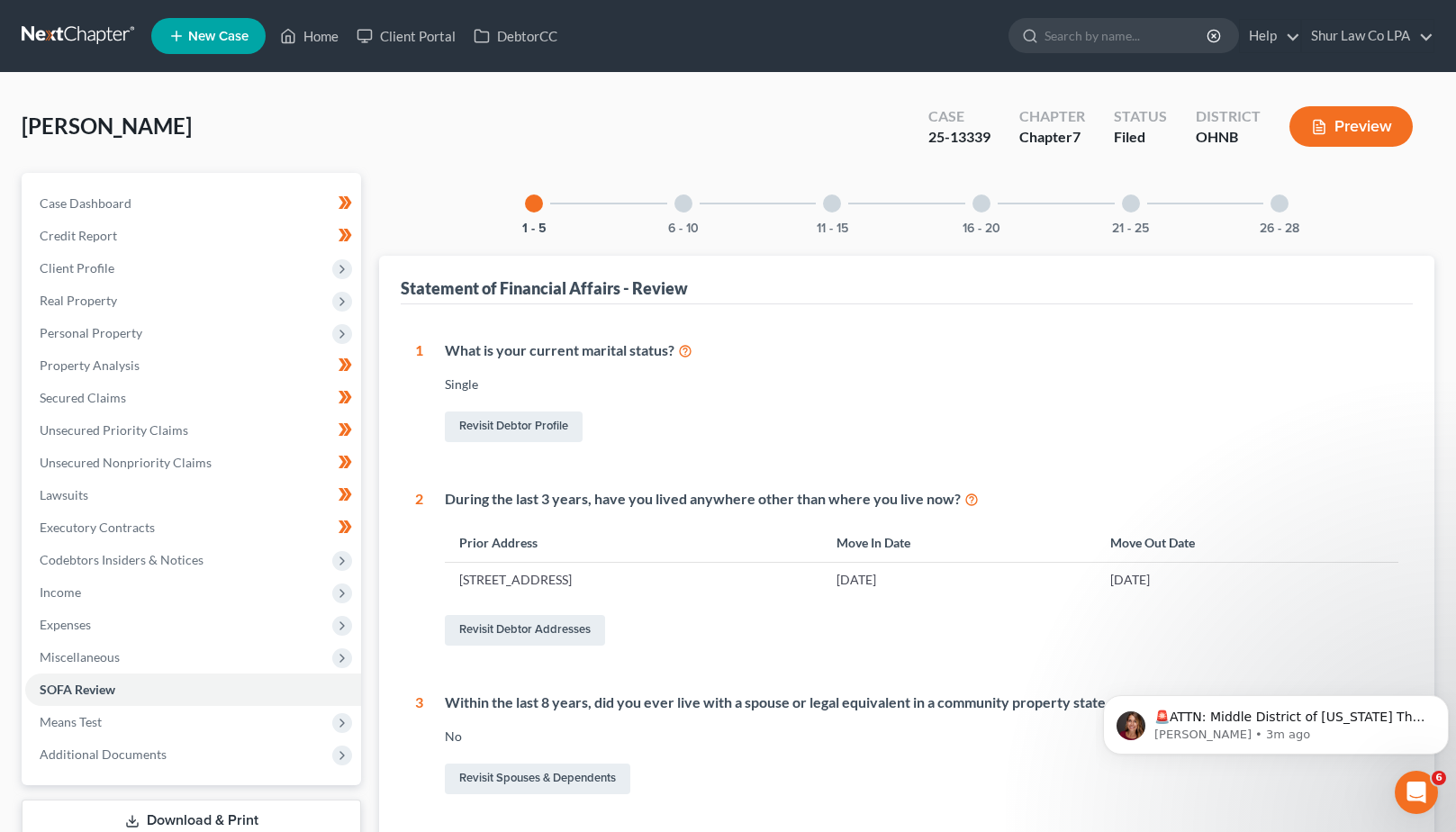
click at [686, 199] on div at bounding box center [683, 203] width 18 height 18
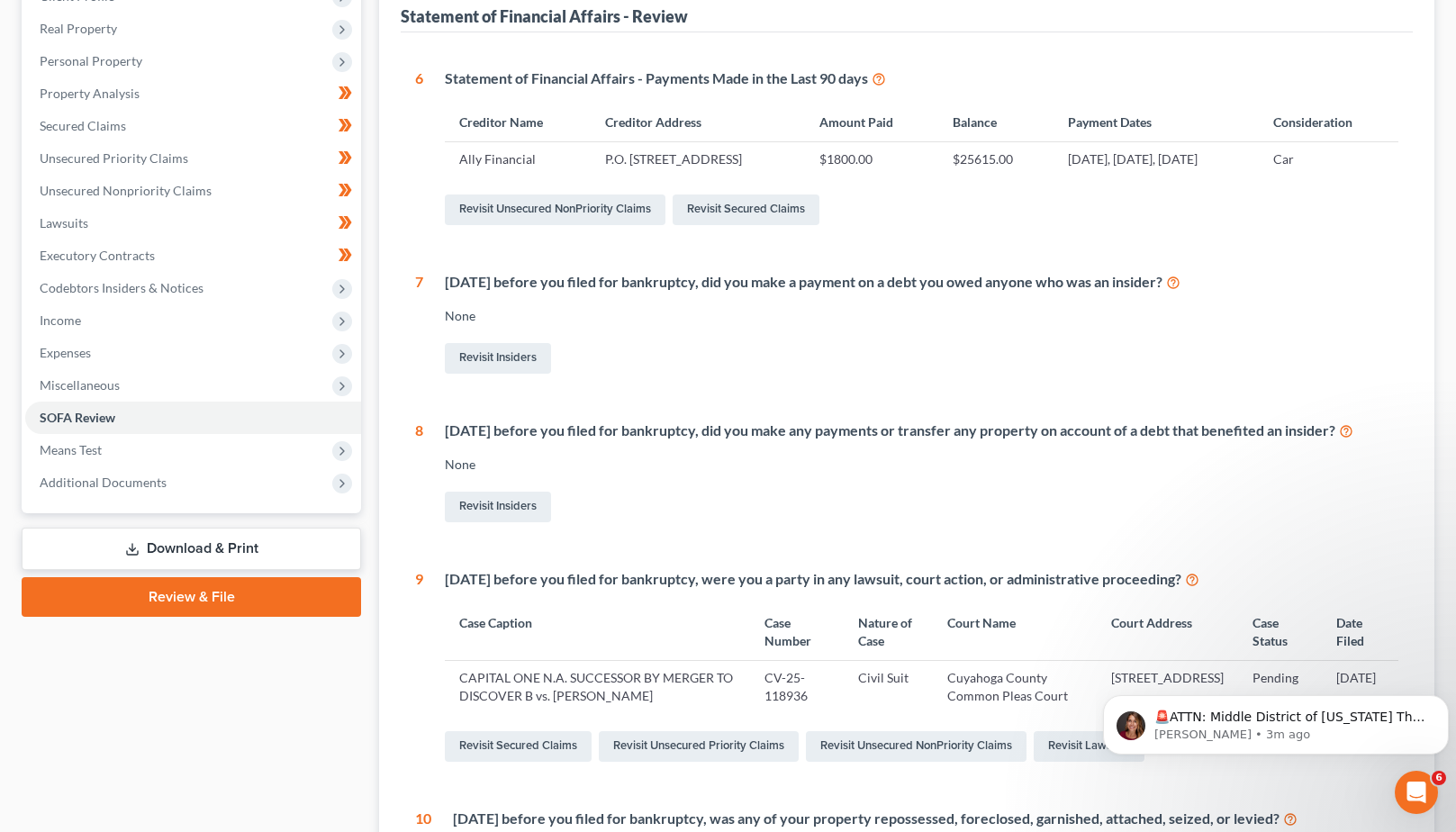
scroll to position [177, 0]
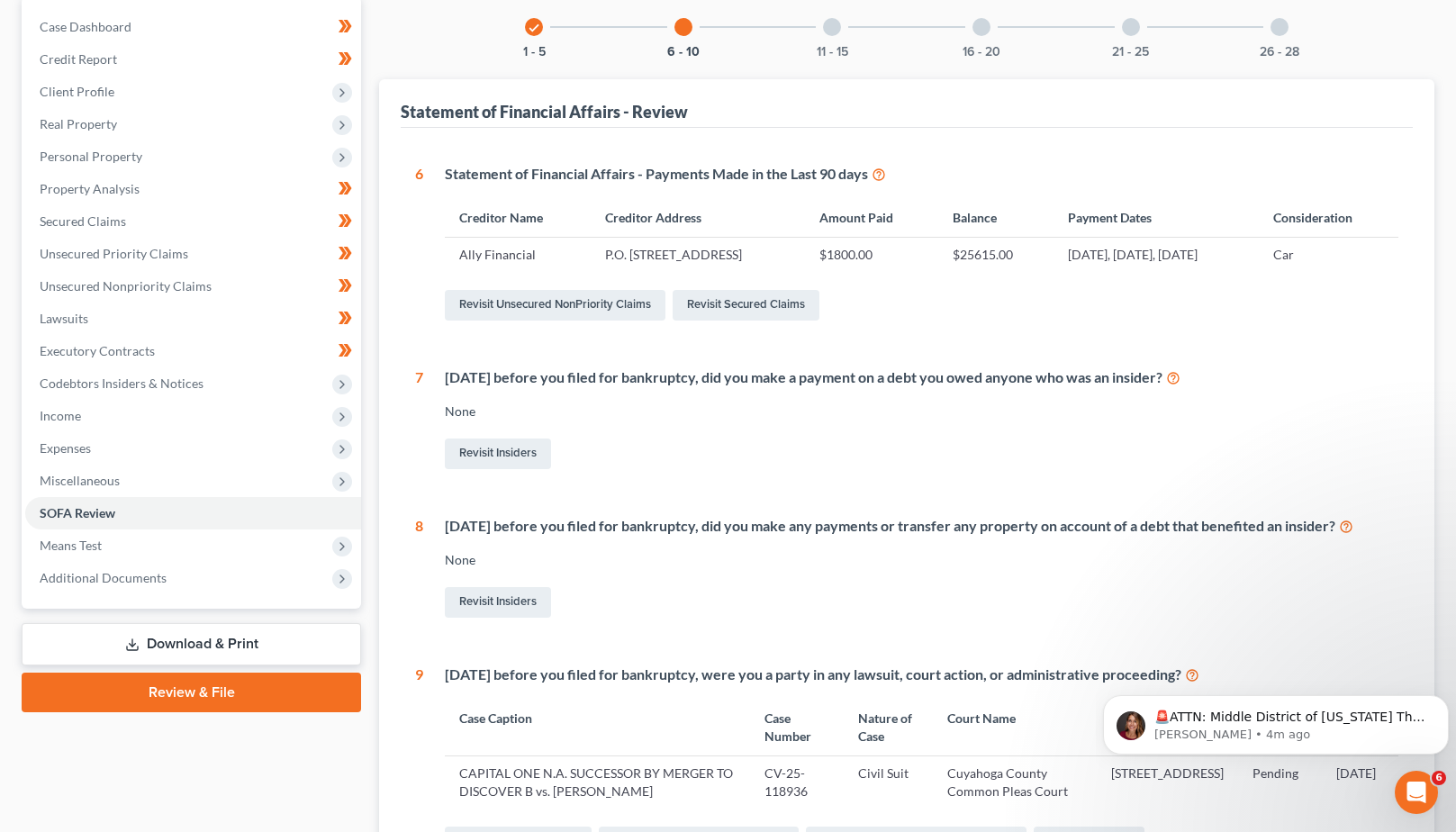
click at [836, 30] on div at bounding box center [832, 26] width 18 height 18
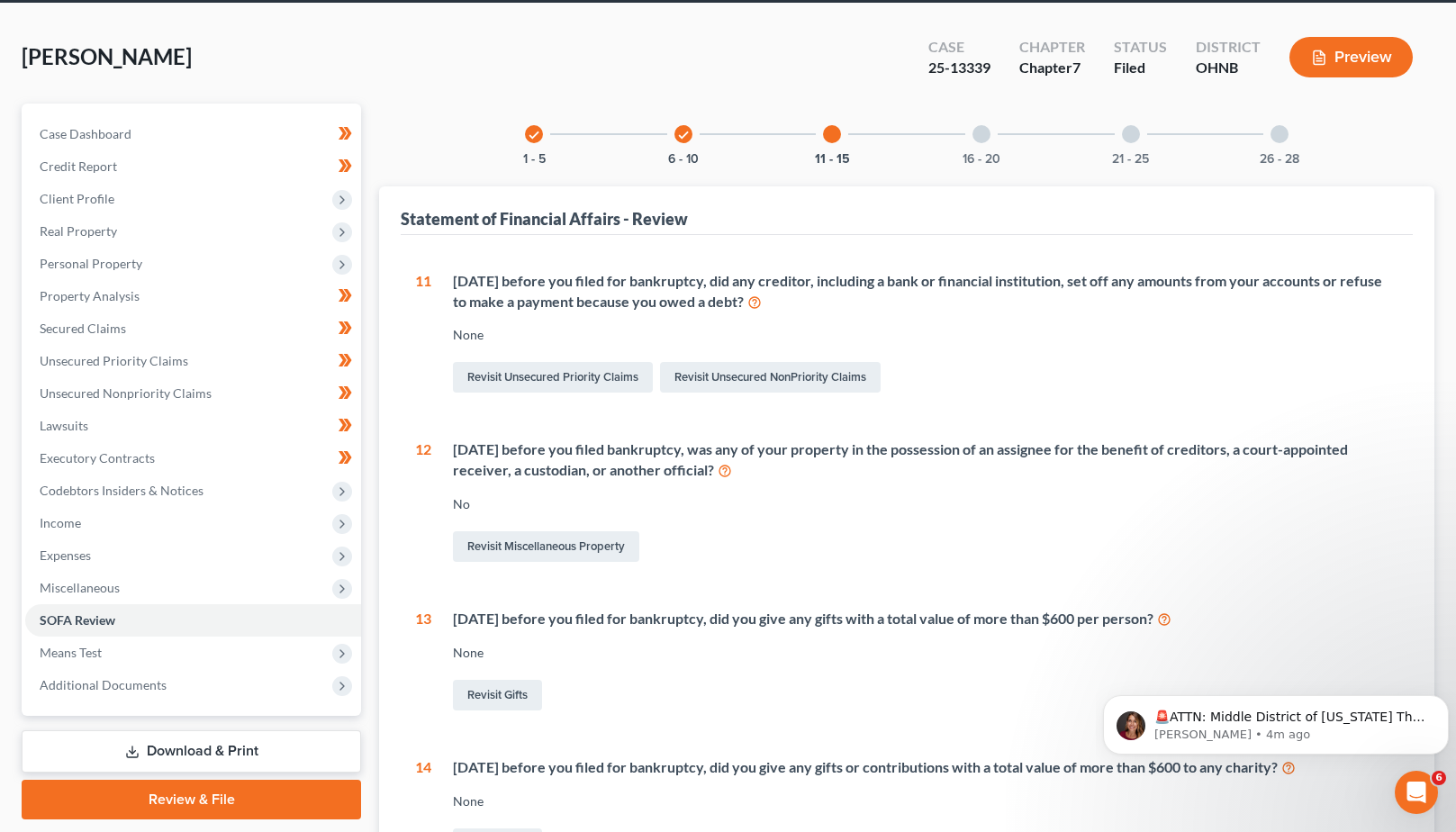
scroll to position [54, 0]
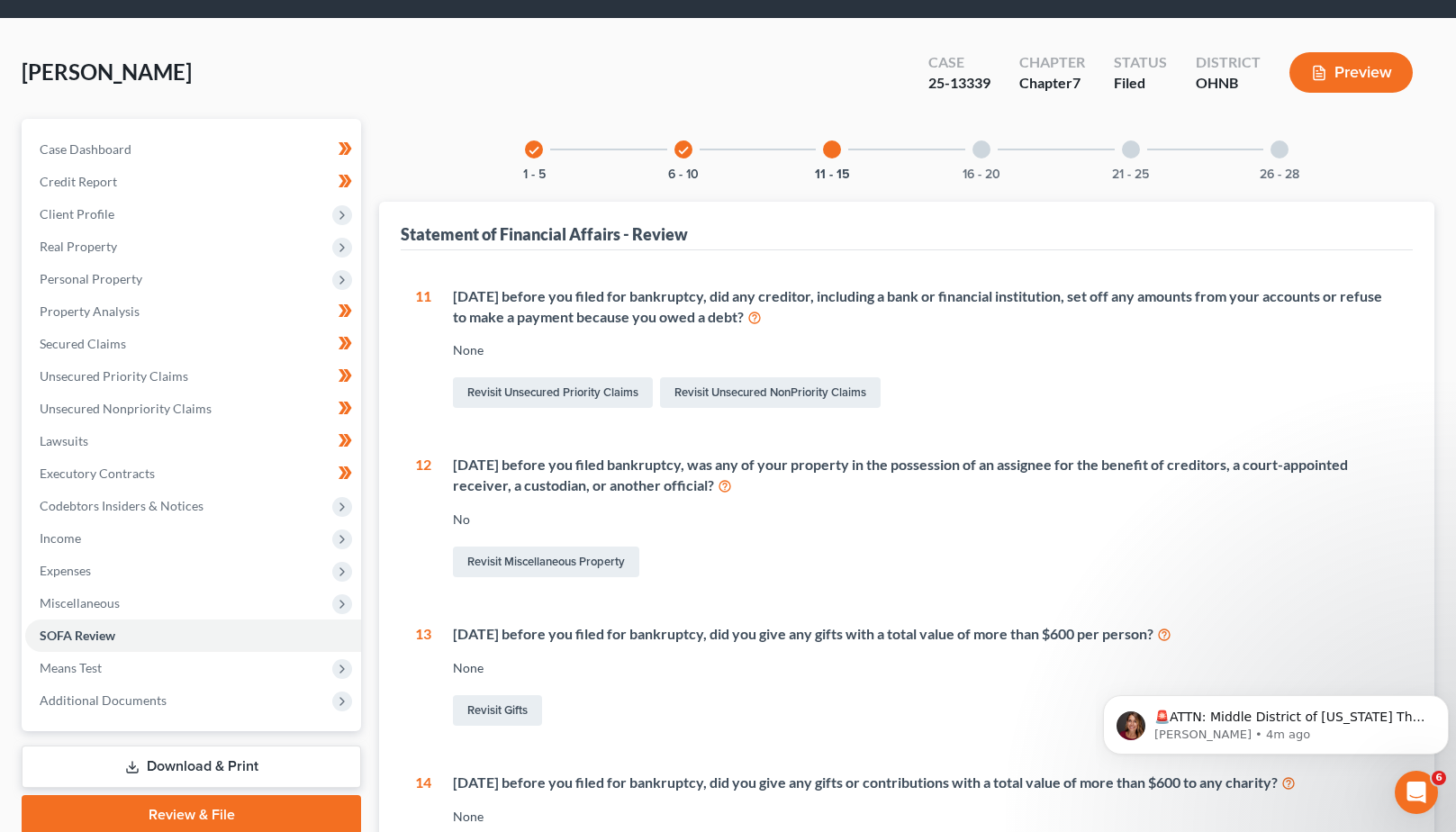
click at [981, 159] on div "16 - 20" at bounding box center [981, 149] width 61 height 61
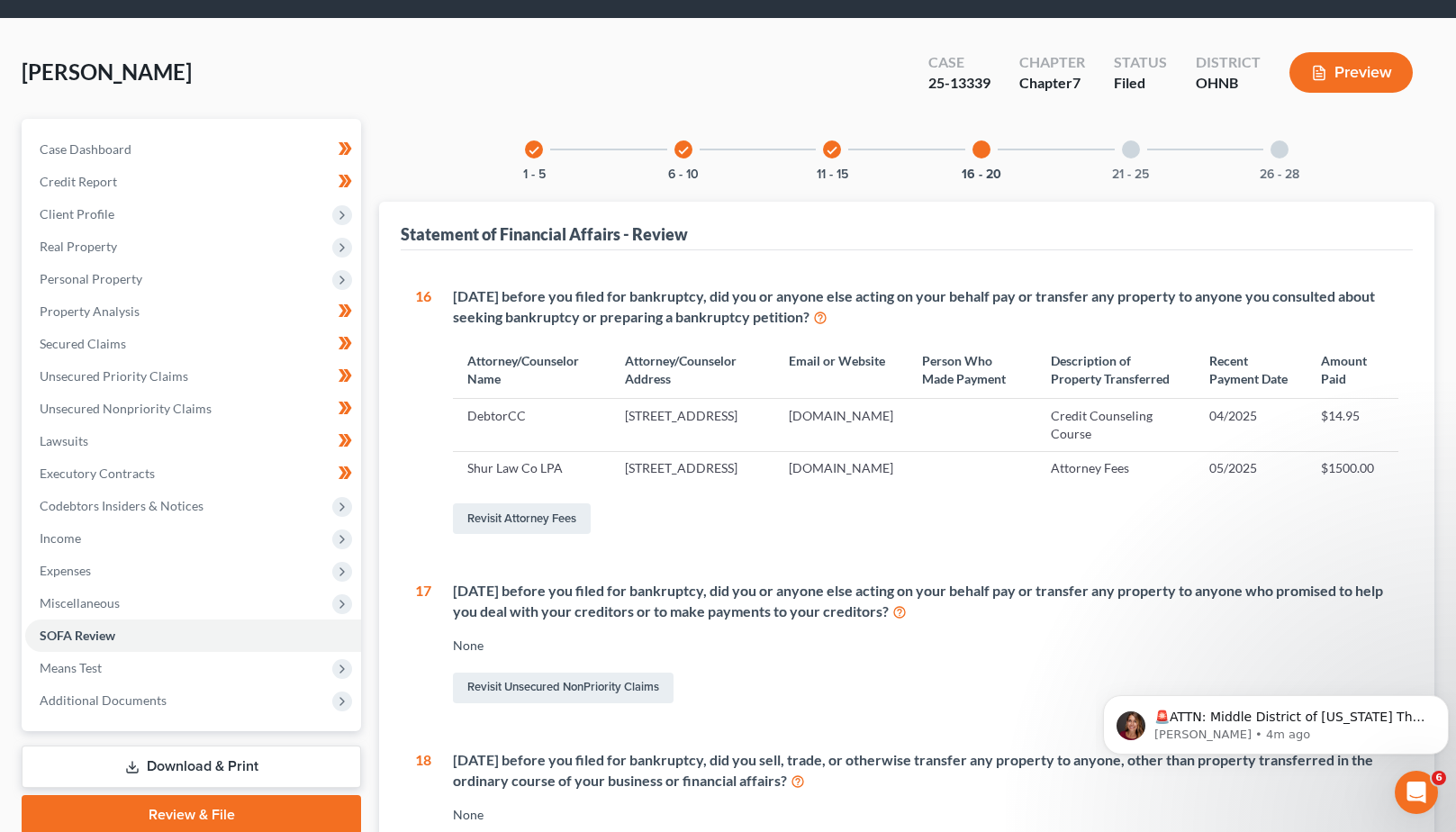
click at [1417, 304] on div "Statement of Financial Affairs - Review 1 What is your current marital status? …" at bounding box center [907, 730] width 1056 height 1057
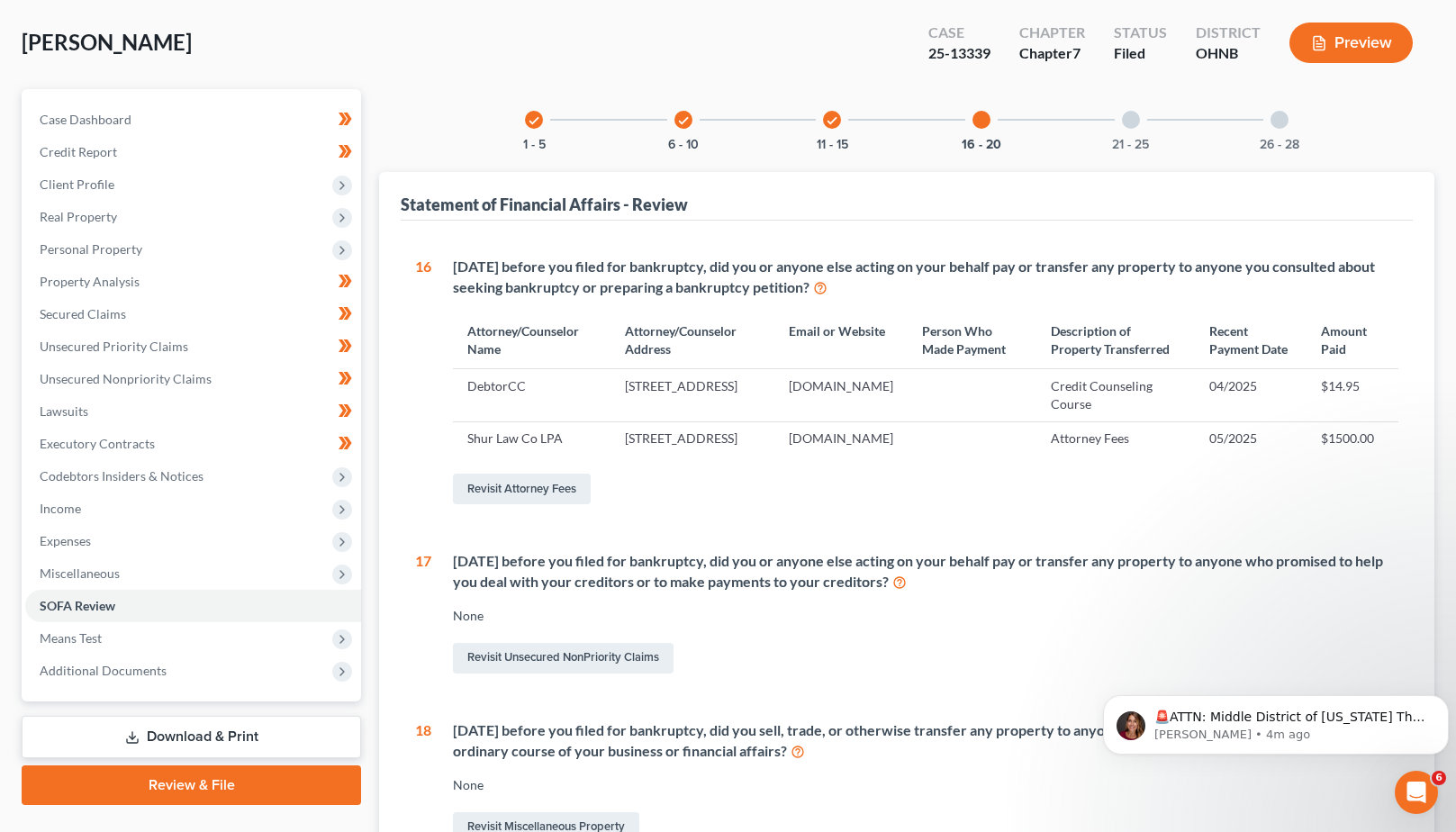
scroll to position [66, 0]
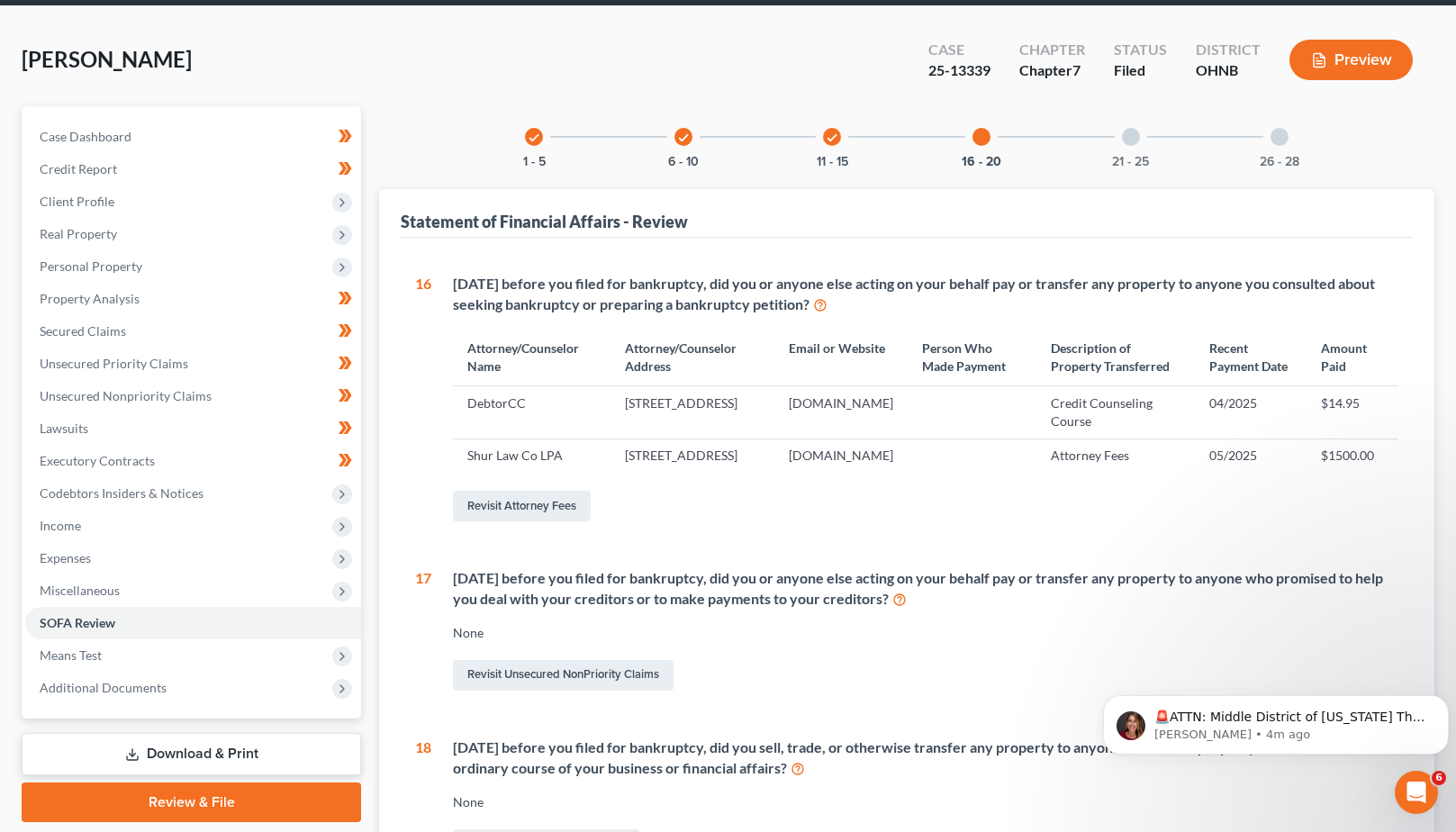
click at [1136, 142] on div at bounding box center [1130, 137] width 18 height 18
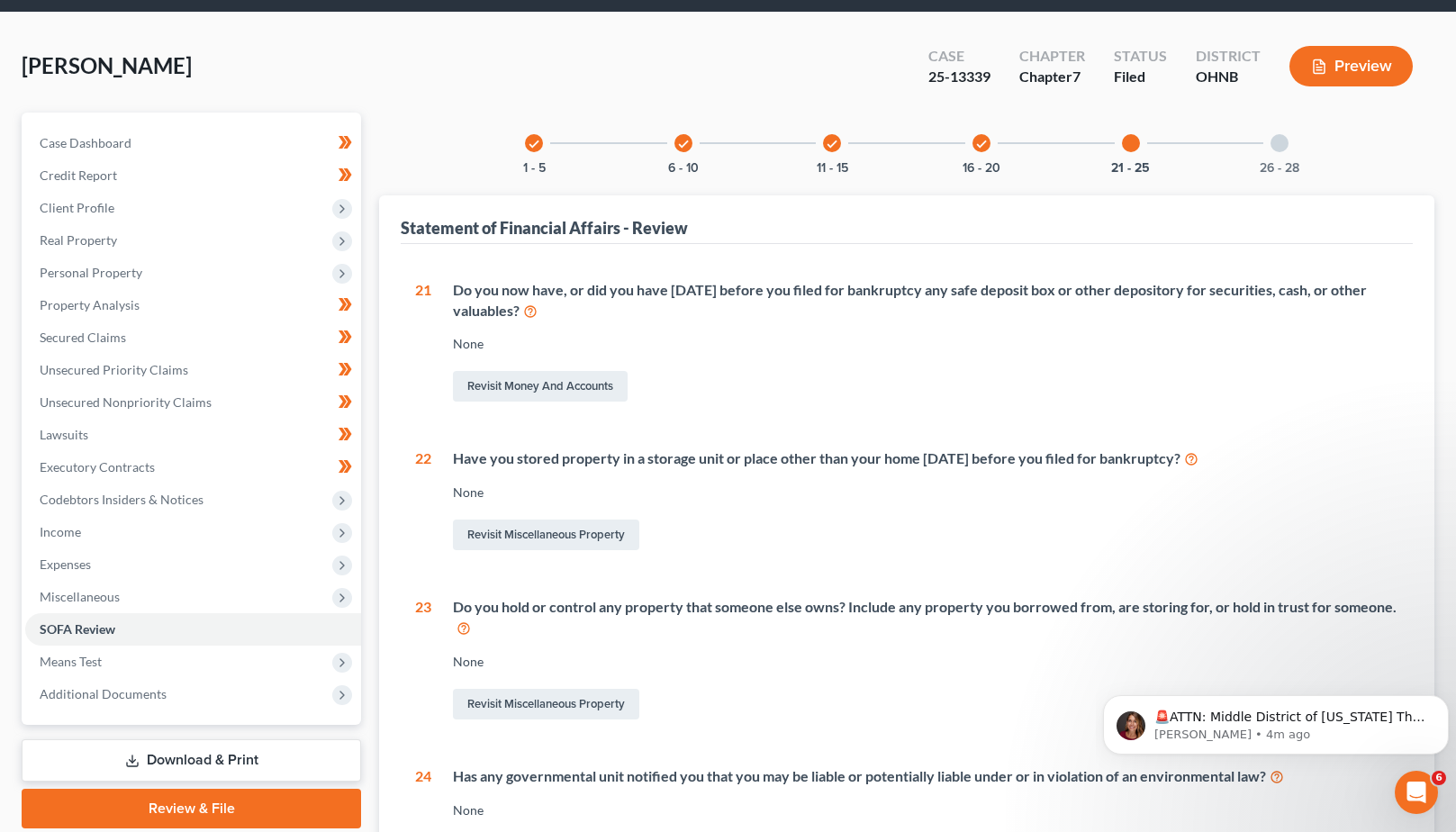
scroll to position [0, 0]
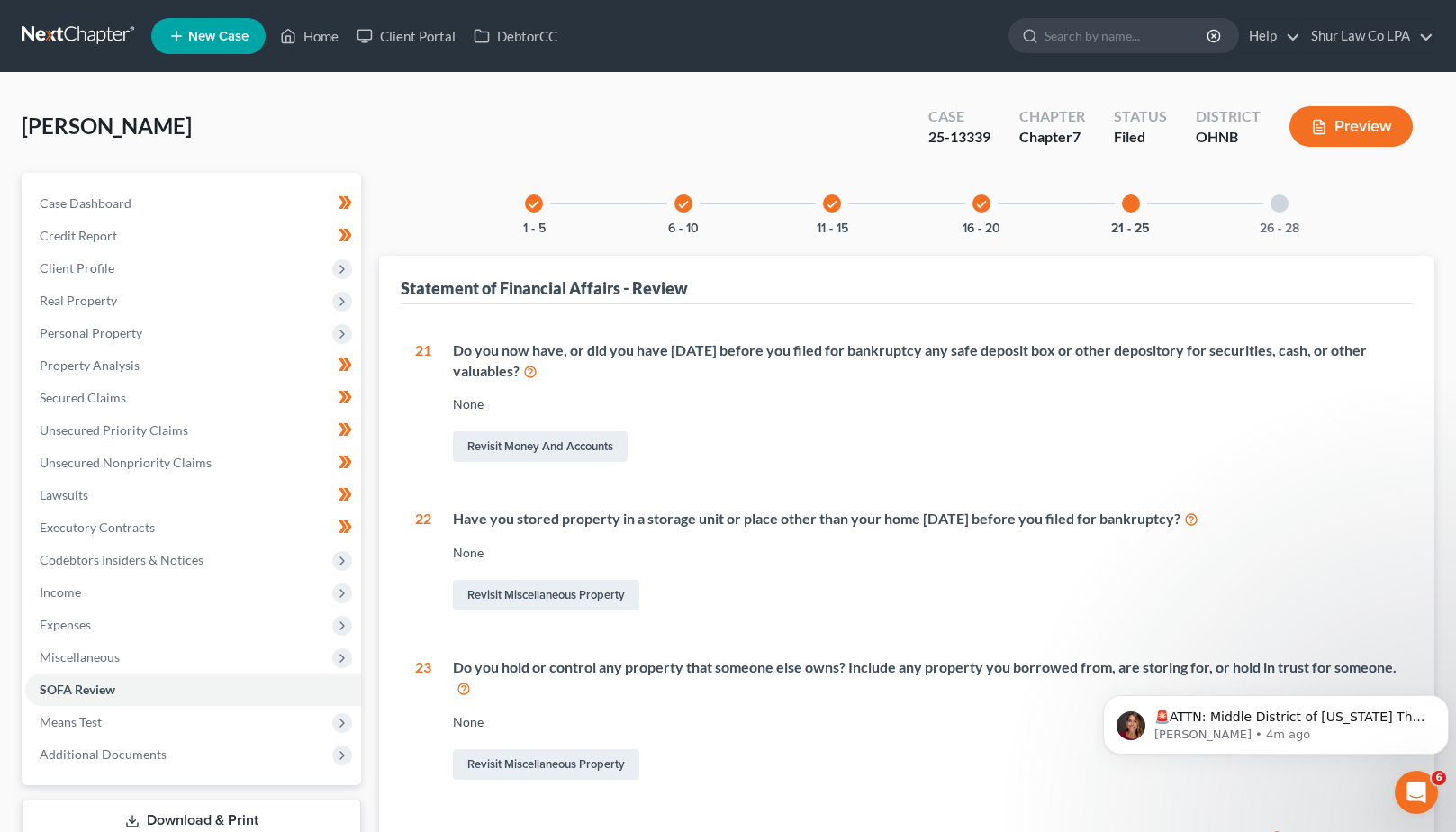
click at [1280, 197] on div at bounding box center [1279, 203] width 18 height 18
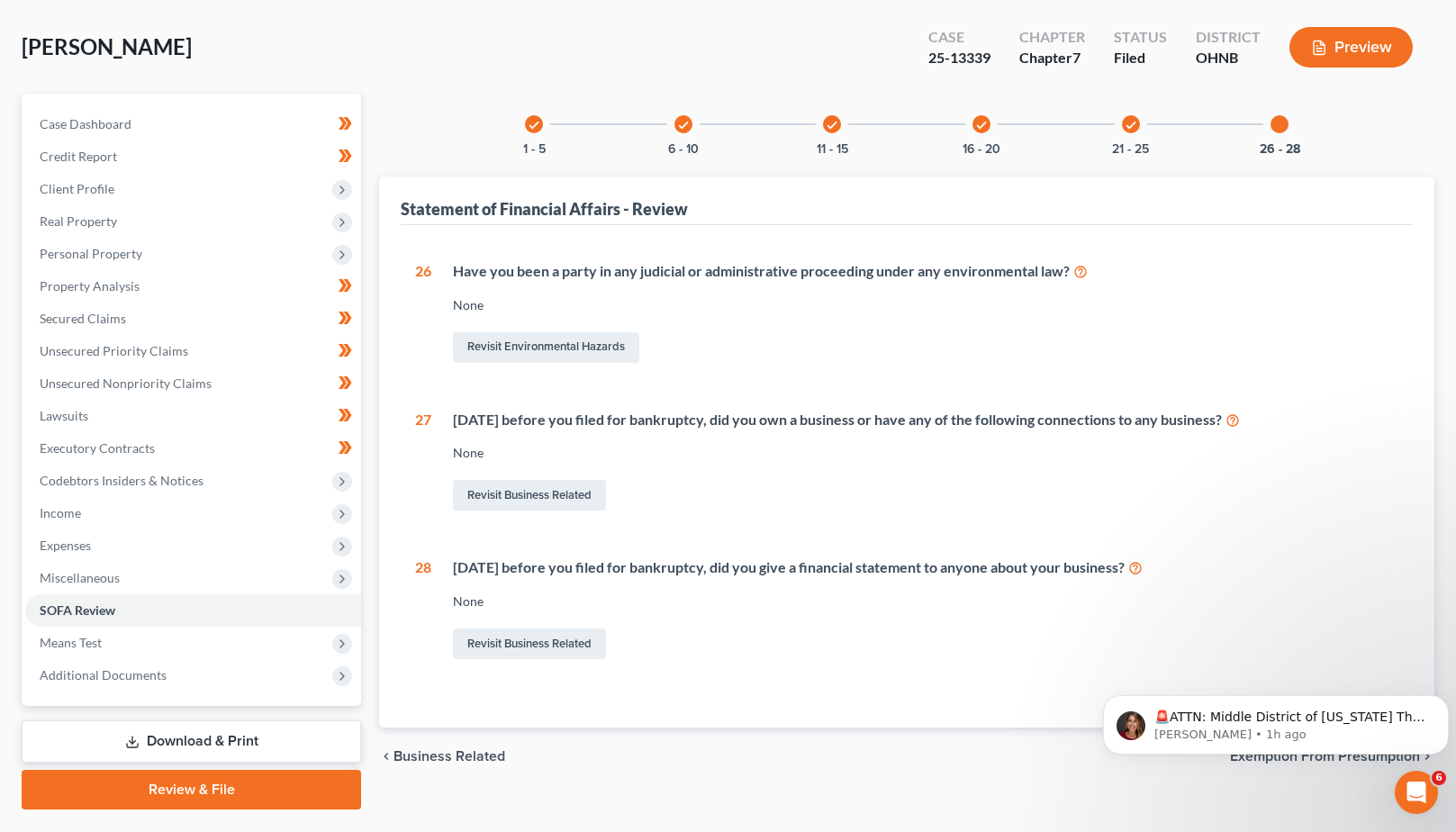
scroll to position [88, 0]
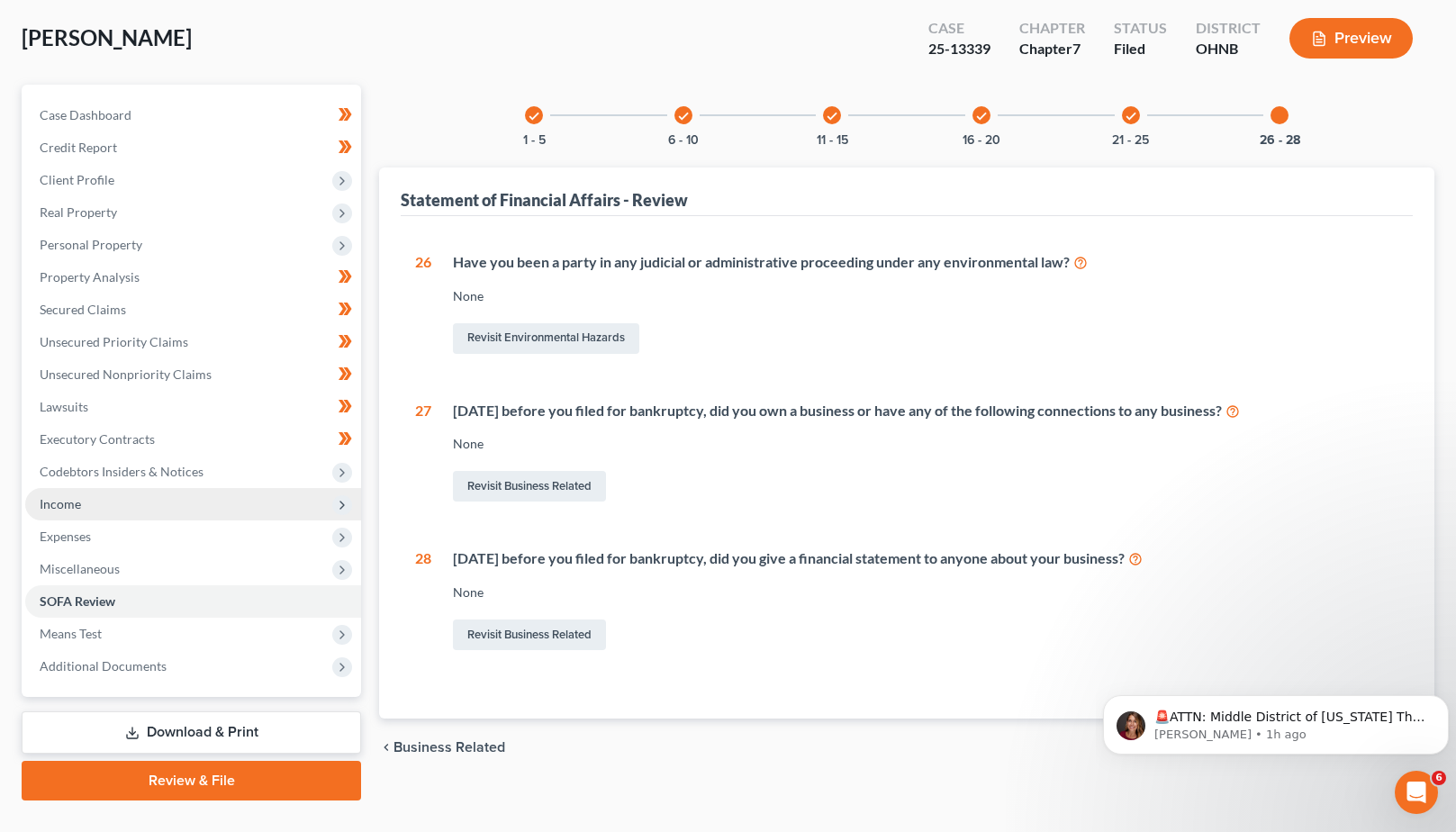
click at [141, 507] on span "Income" at bounding box center [193, 504] width 336 height 33
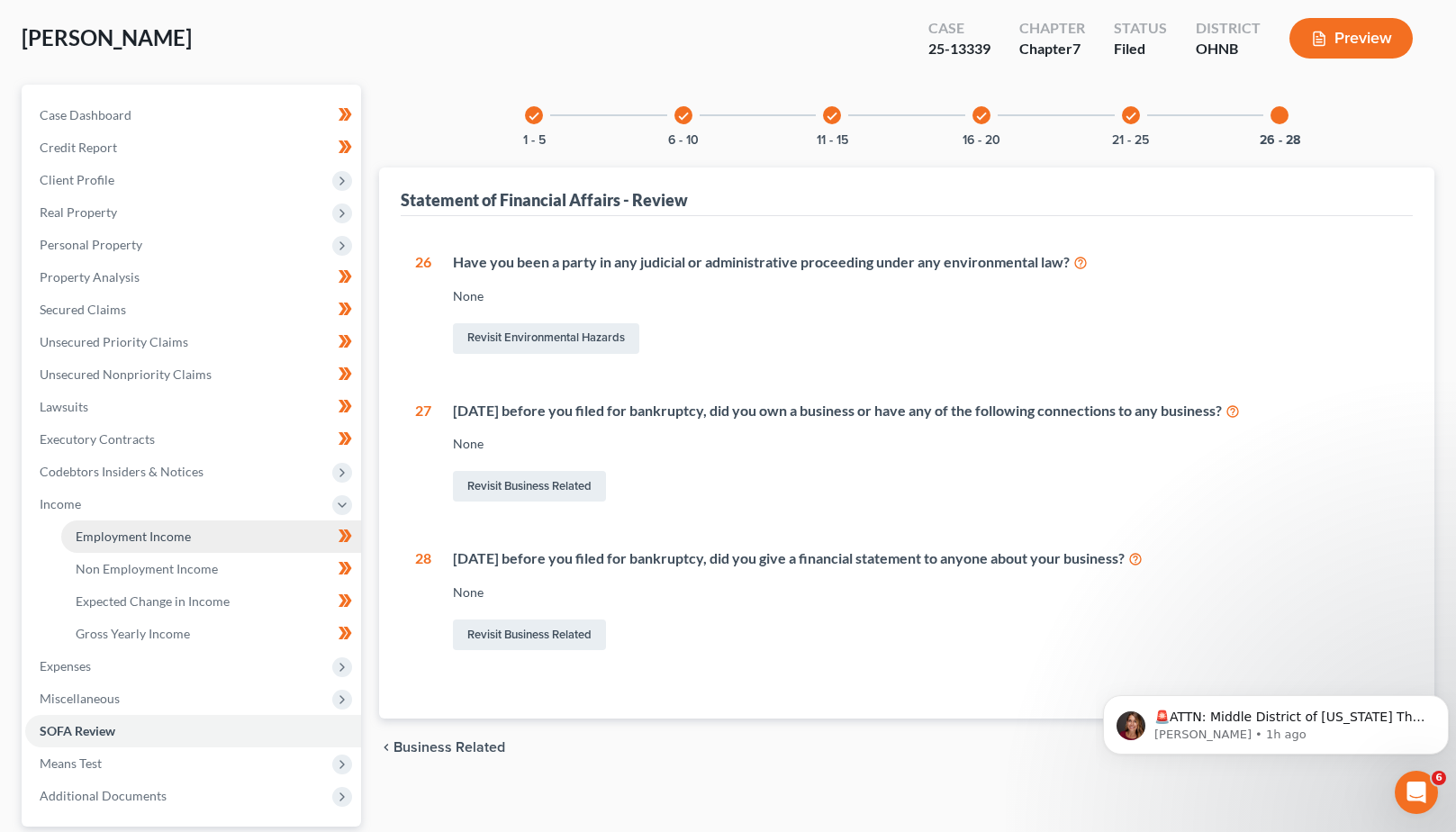
click at [160, 534] on span "Employment Income" at bounding box center [133, 536] width 115 height 15
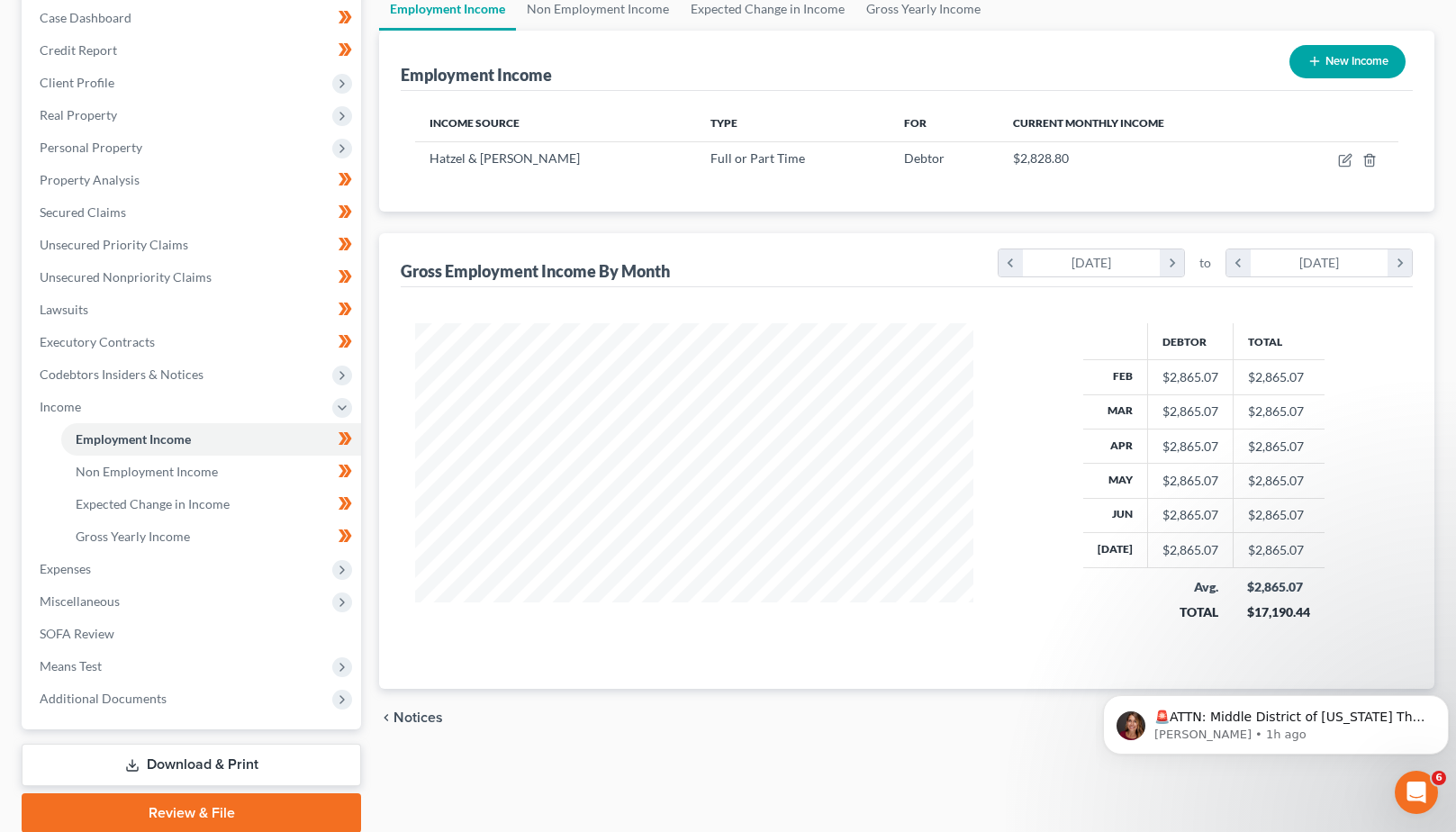
scroll to position [128, 0]
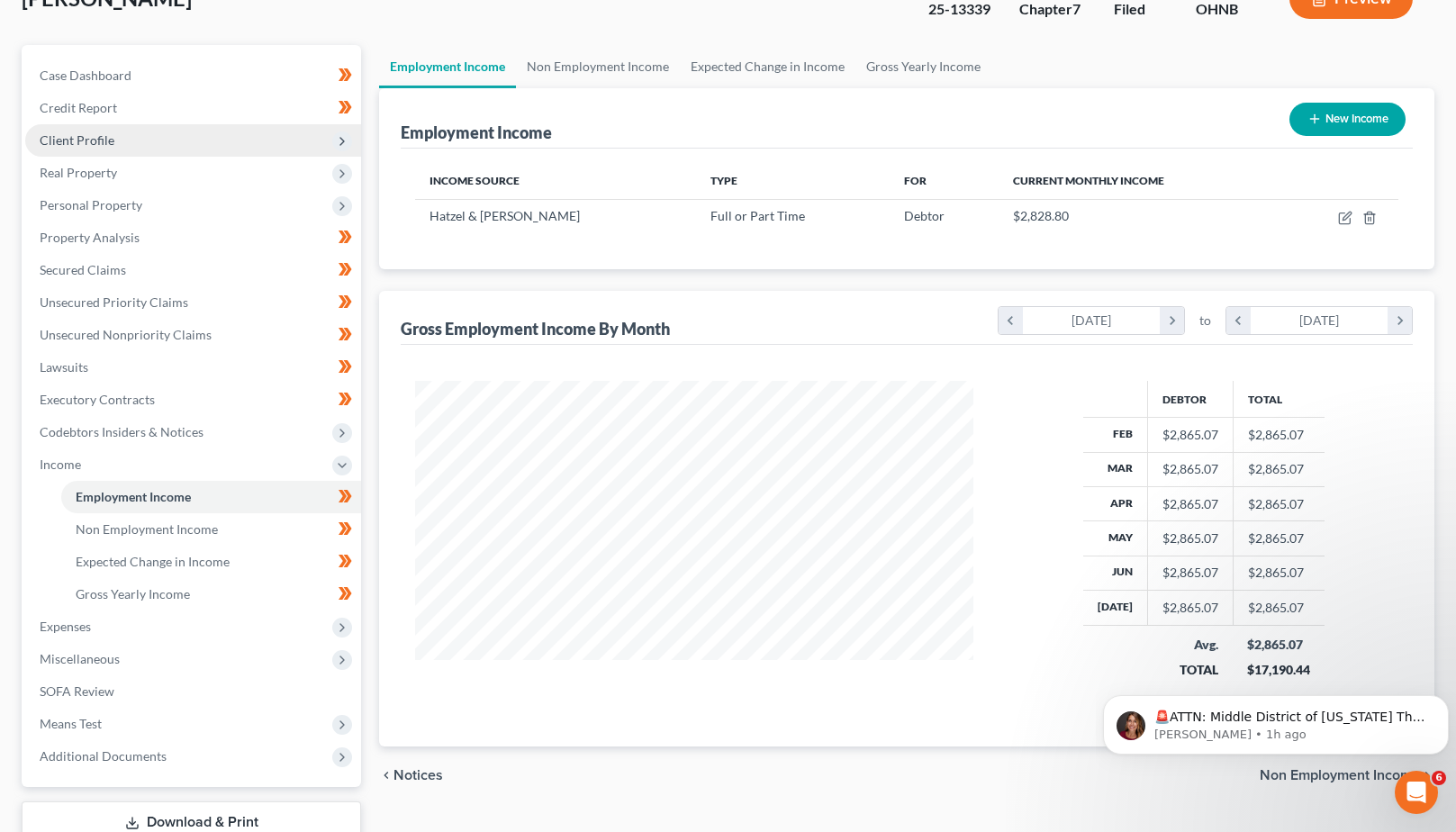
click at [77, 150] on span "Client Profile" at bounding box center [193, 140] width 336 height 33
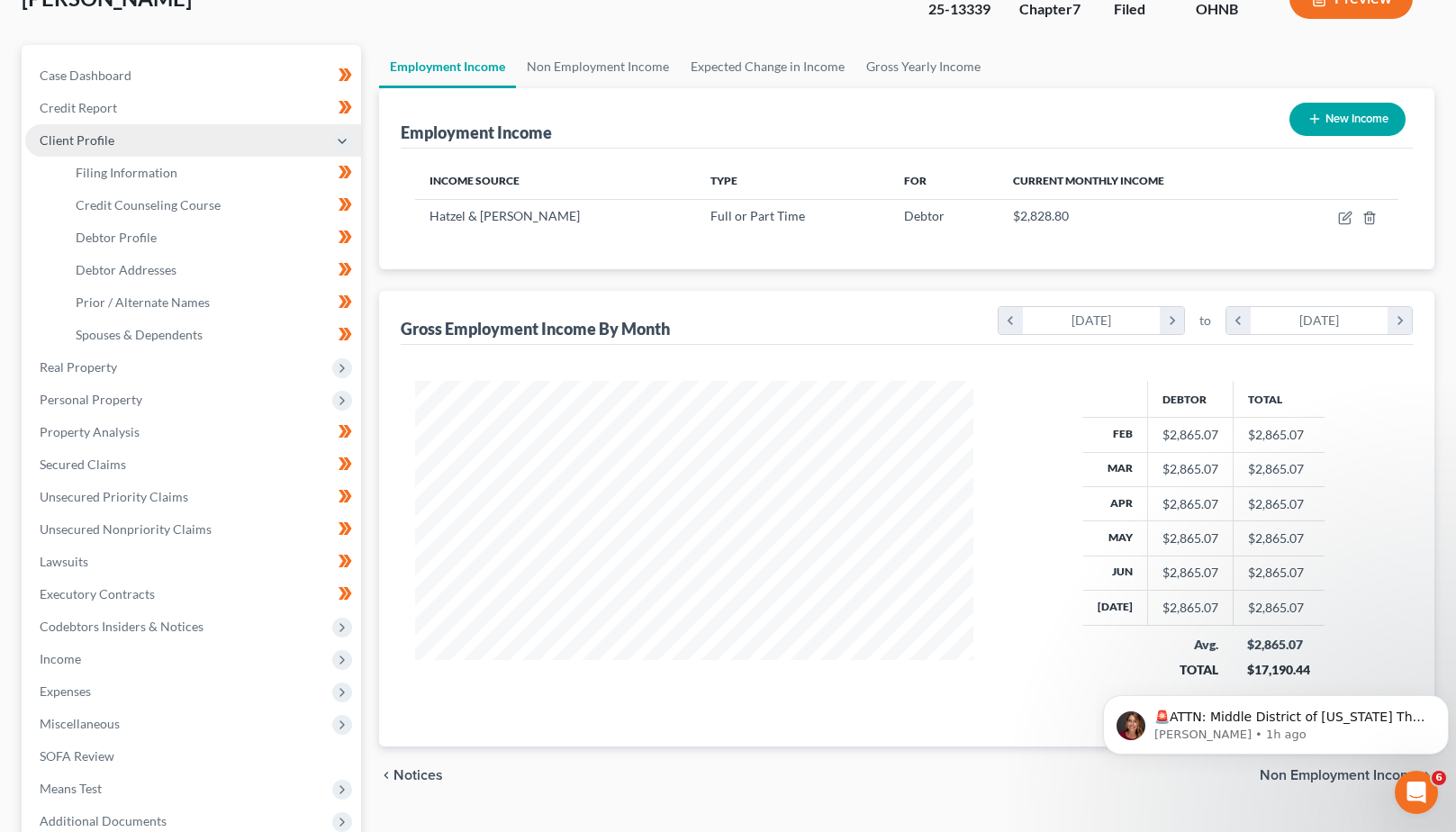
click at [77, 150] on span "Client Profile" at bounding box center [193, 140] width 336 height 33
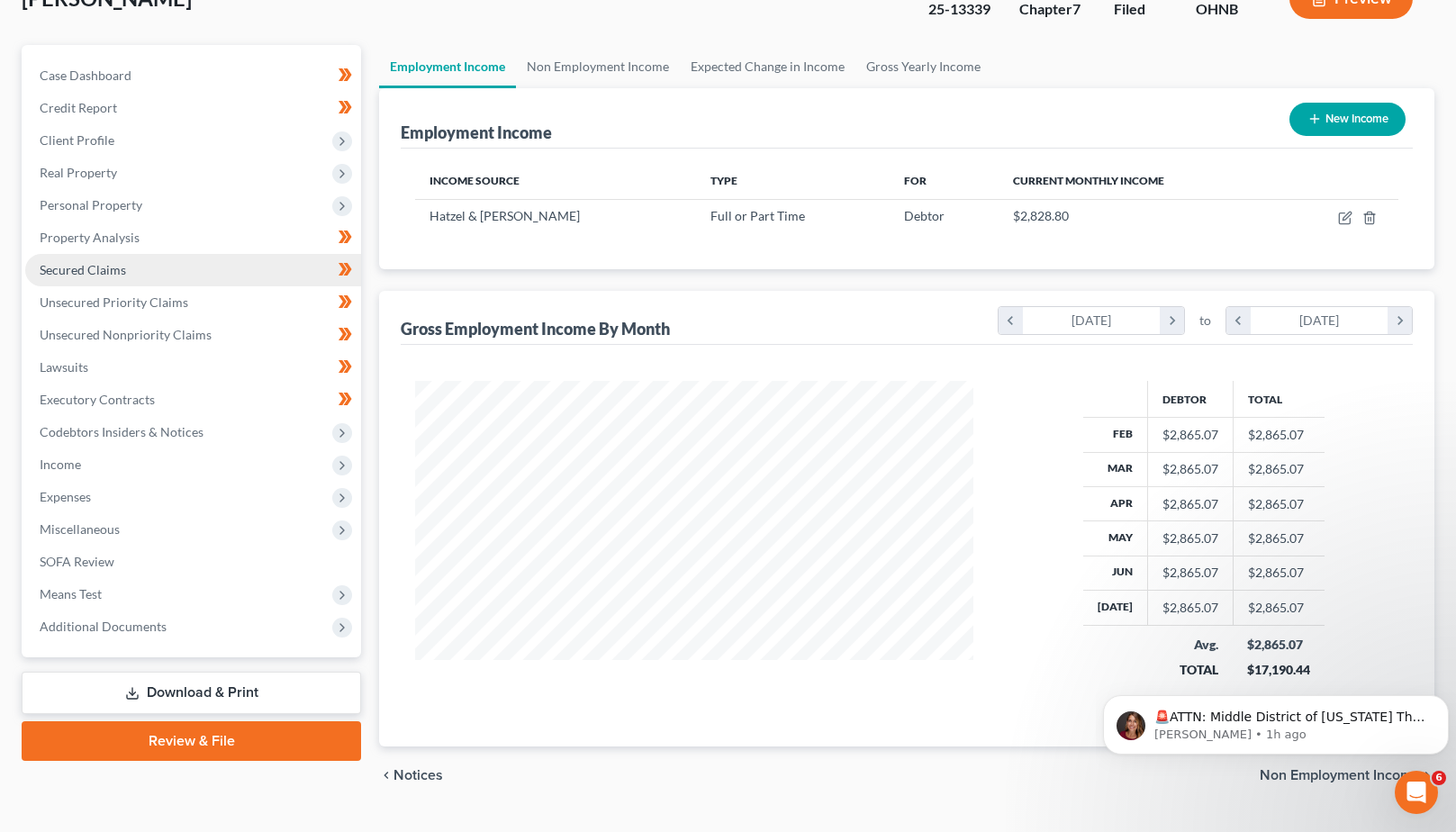
click at [100, 264] on span "Secured Claims" at bounding box center [82, 270] width 86 height 15
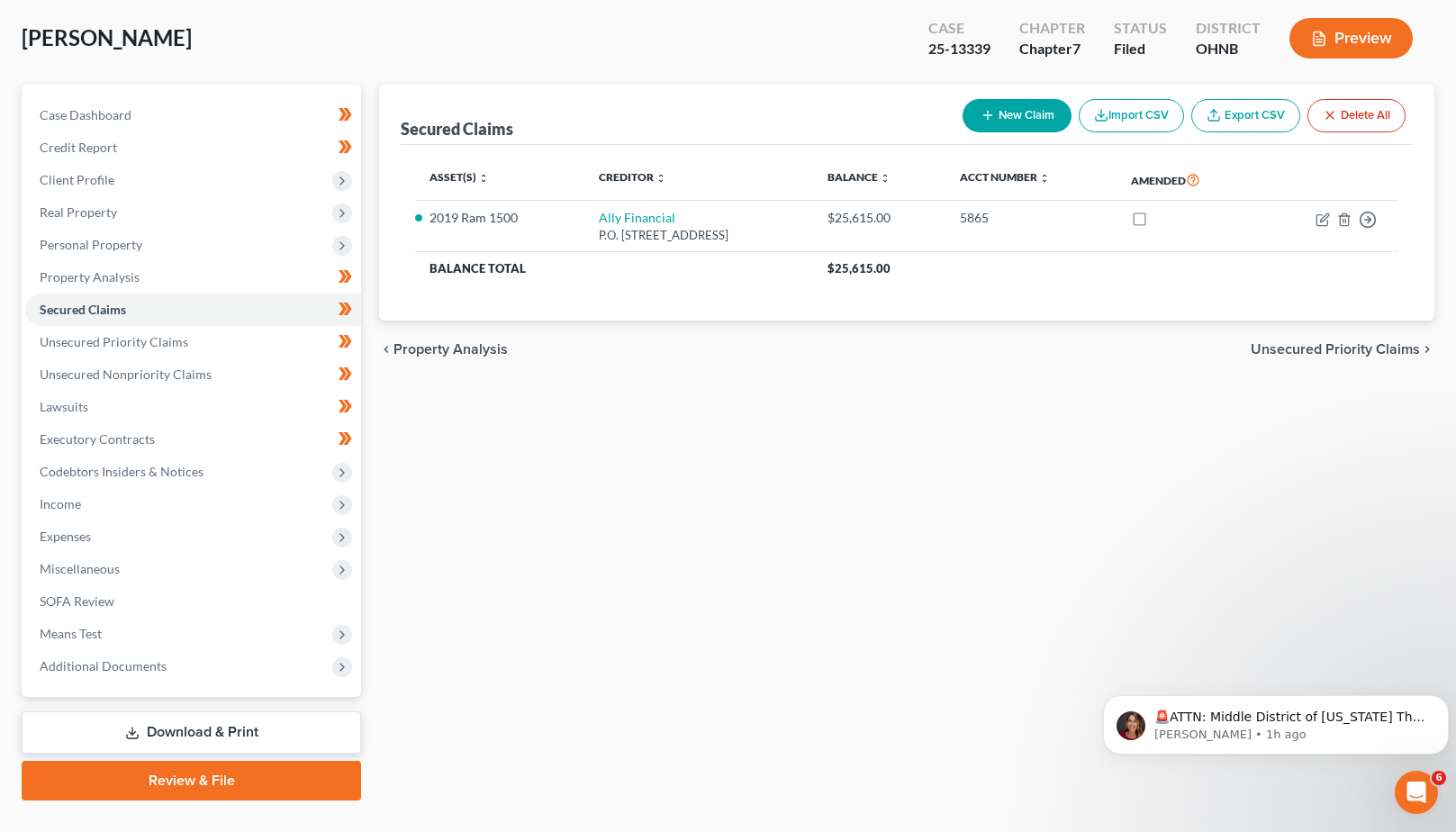
scroll to position [90, 0]
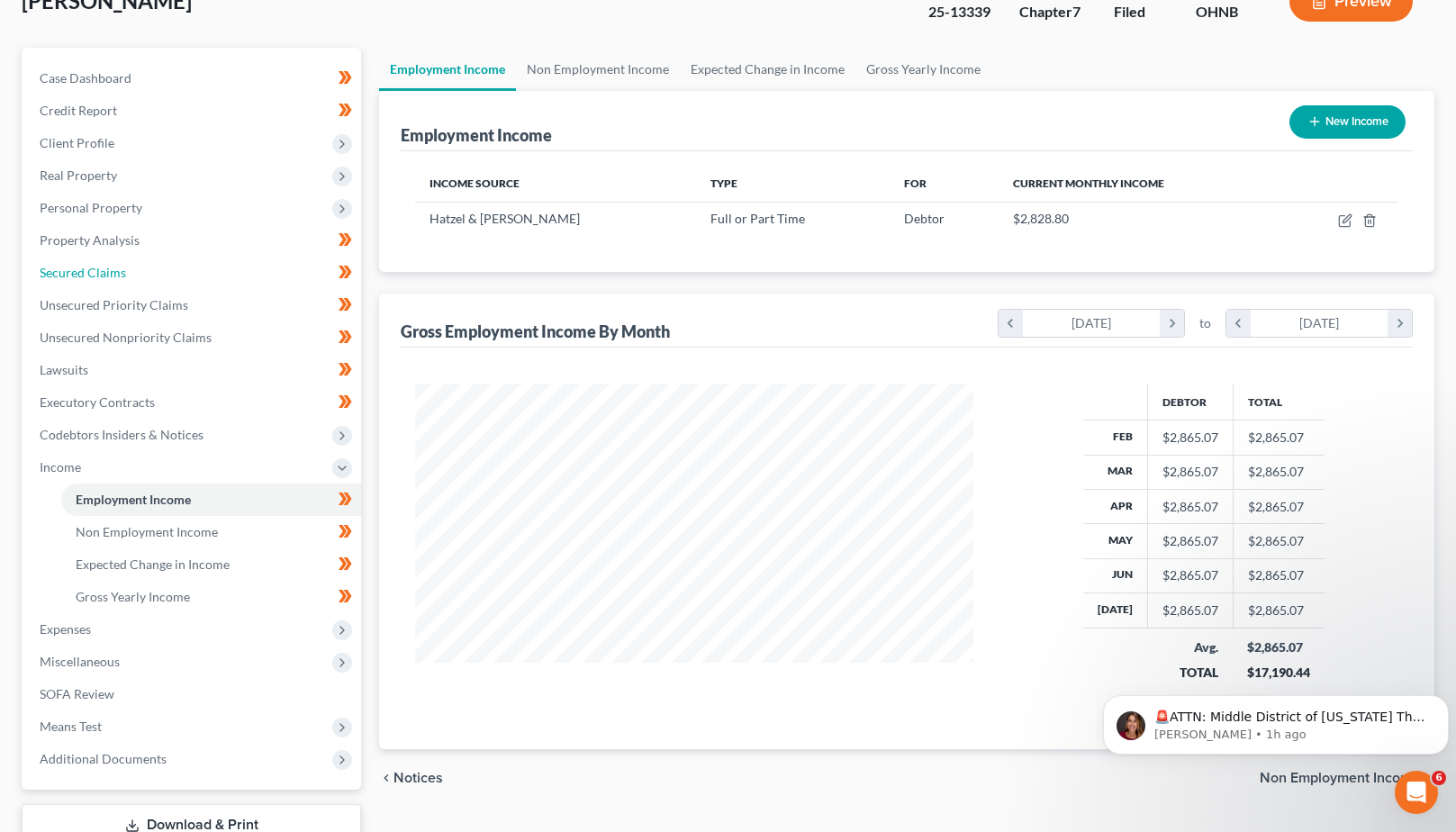
scroll to position [324, 594]
click at [100, 205] on span "Personal Property" at bounding box center [91, 208] width 103 height 15
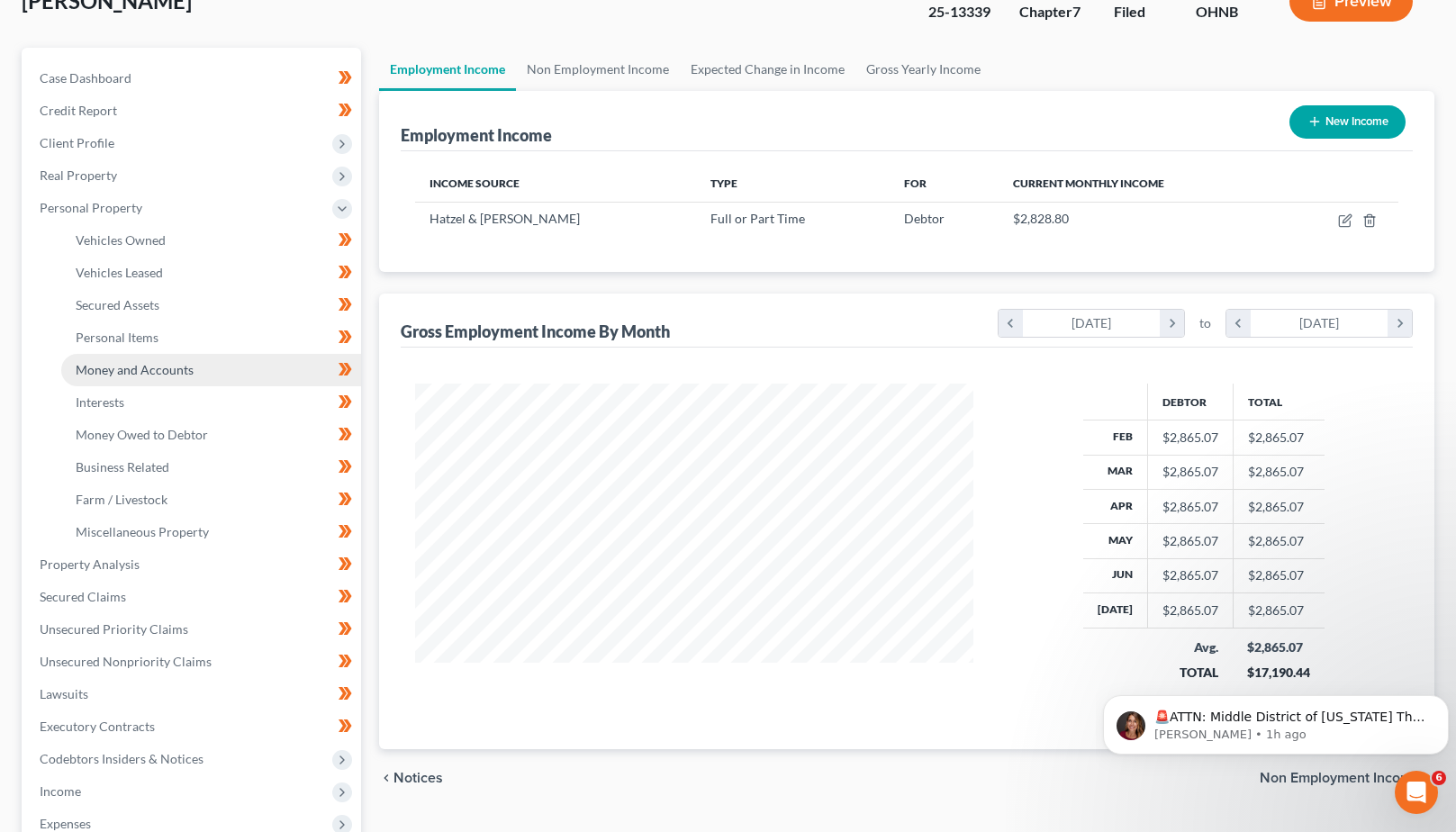
click at [110, 372] on span "Money and Accounts" at bounding box center [135, 370] width 118 height 15
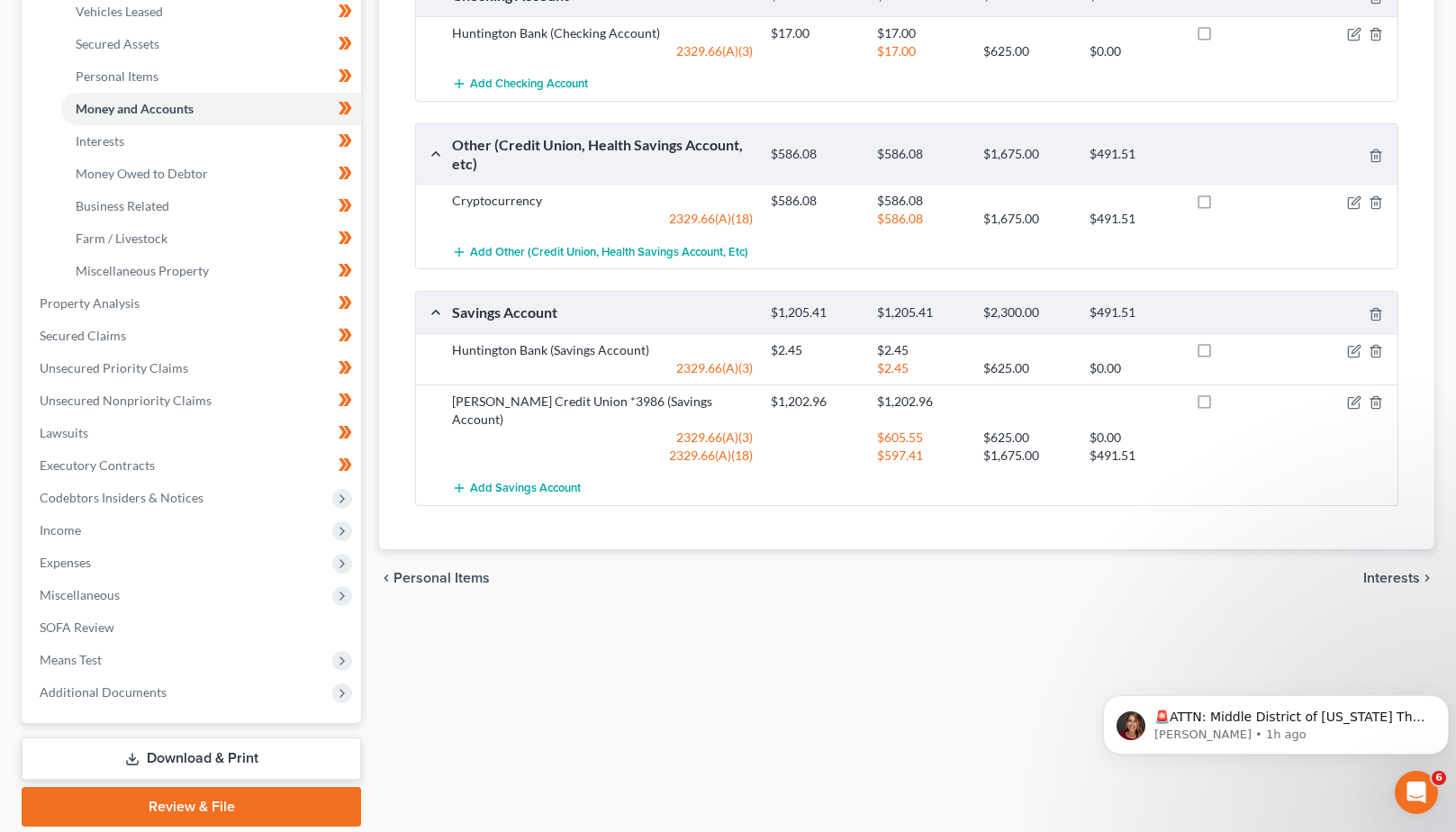
scroll to position [382, 0]
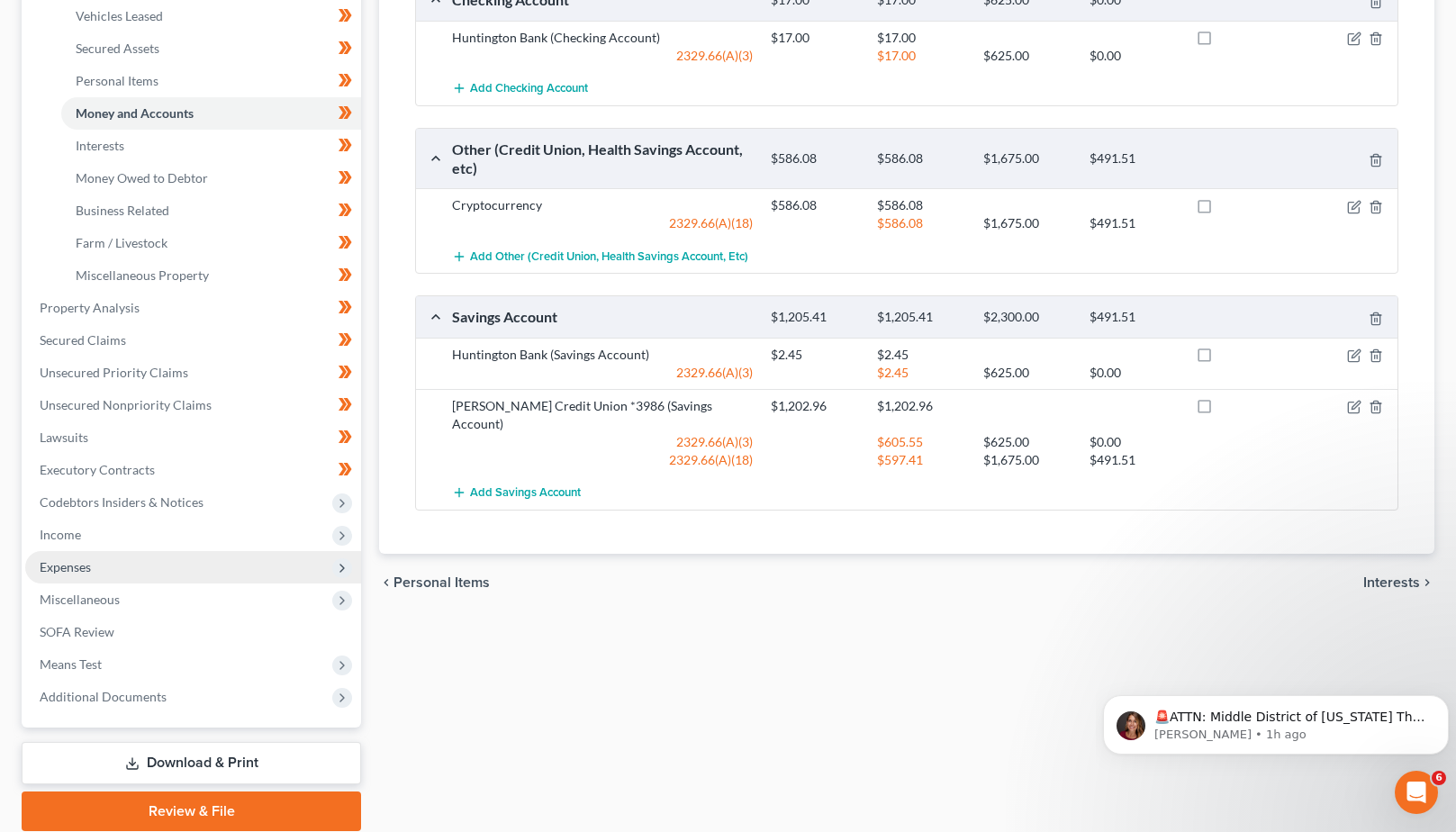
click at [104, 572] on span "Expenses" at bounding box center [193, 567] width 336 height 33
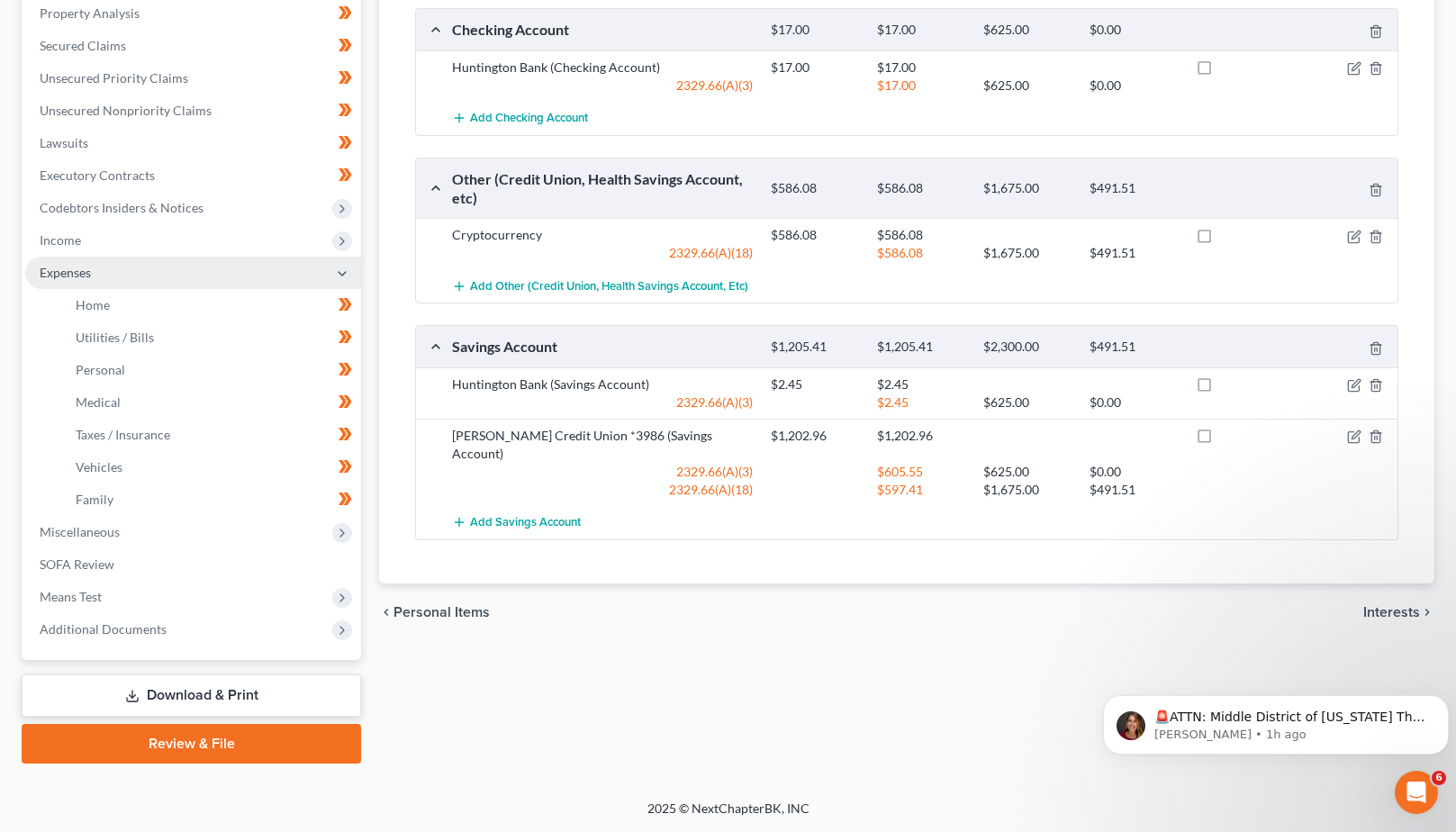
scroll to position [352, 0]
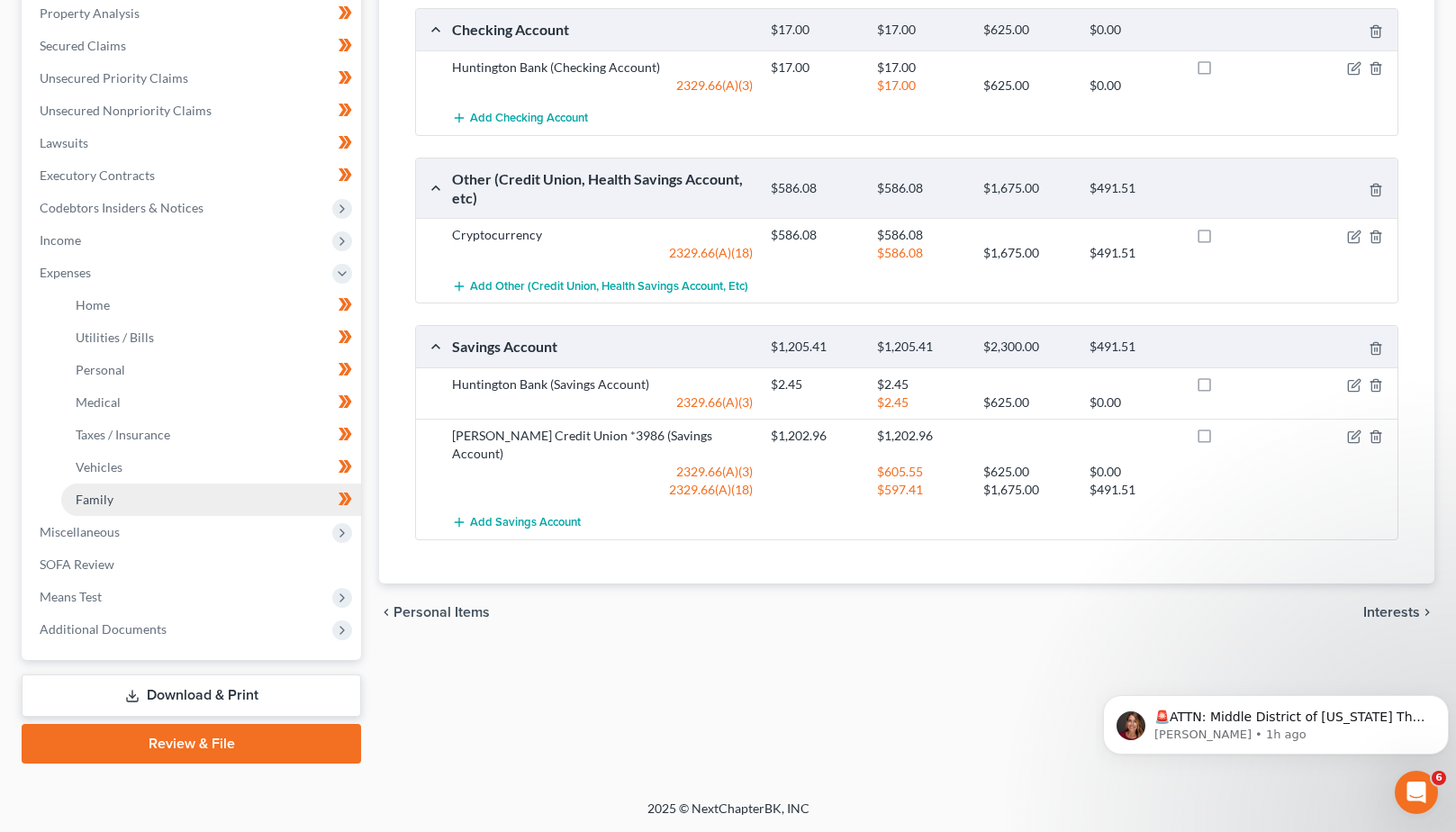
click at [102, 503] on span "Family" at bounding box center [95, 500] width 37 height 15
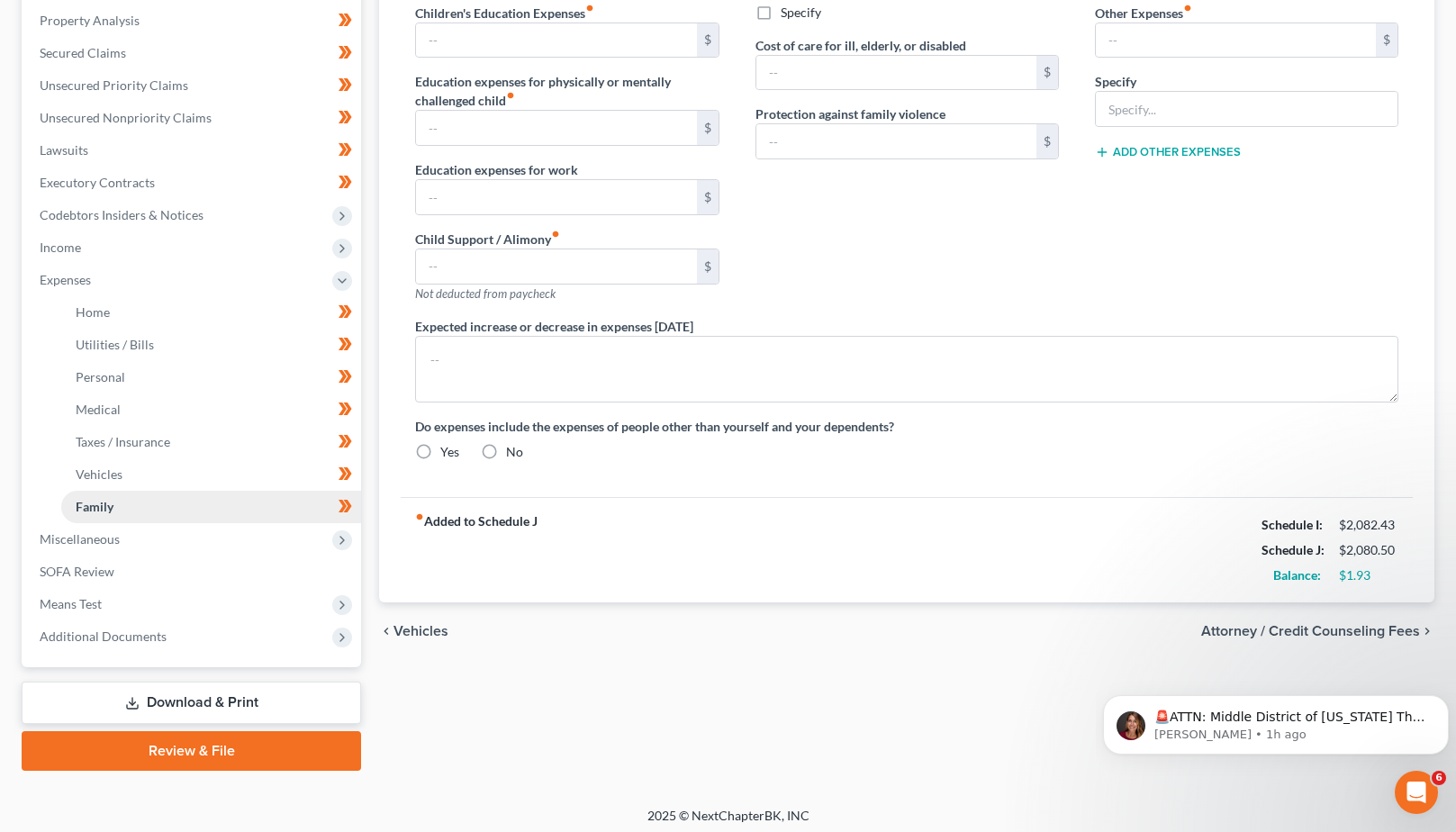
radio input "true"
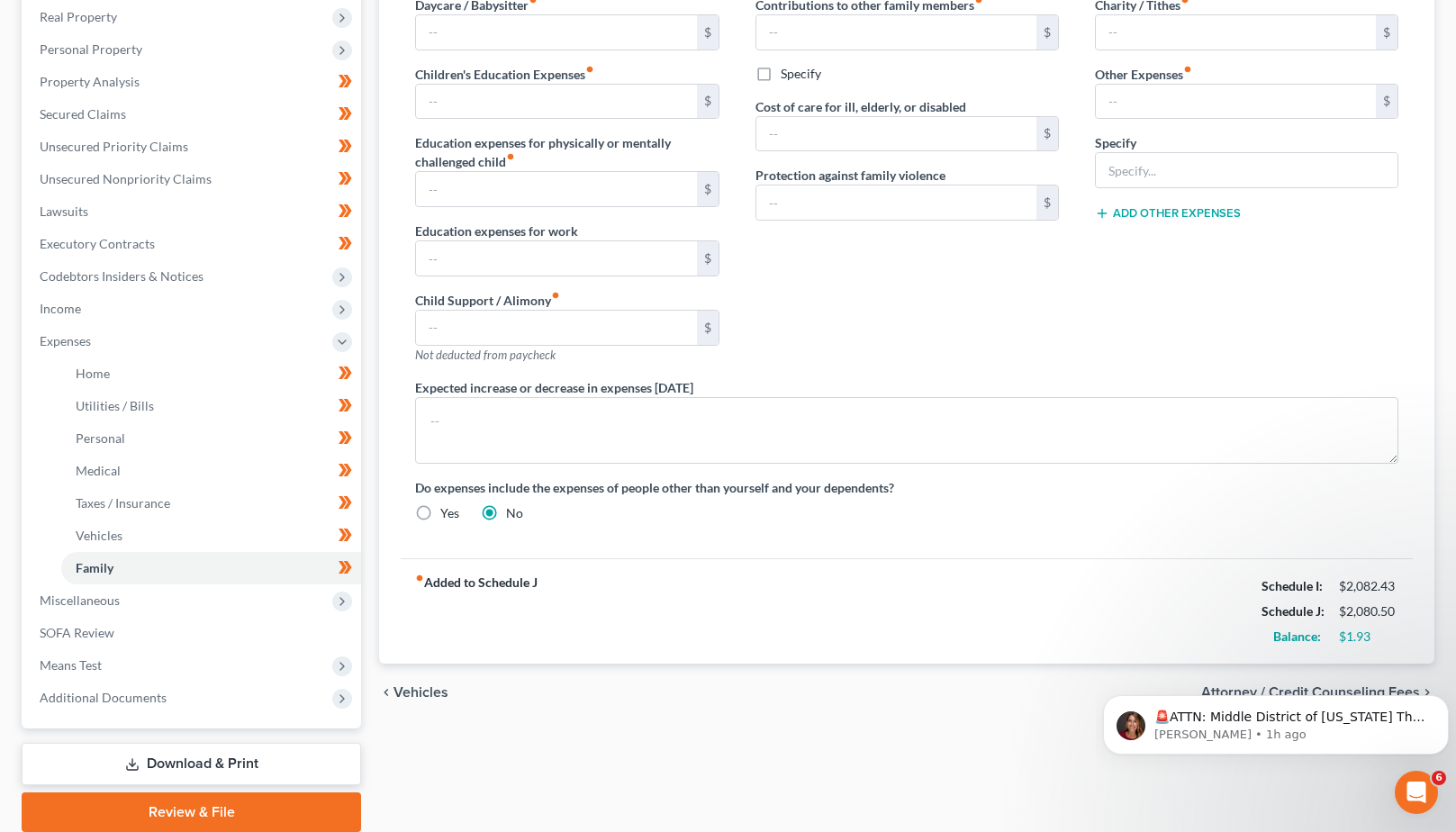
scroll to position [309, 0]
